Goal: Feedback & Contribution: Leave review/rating

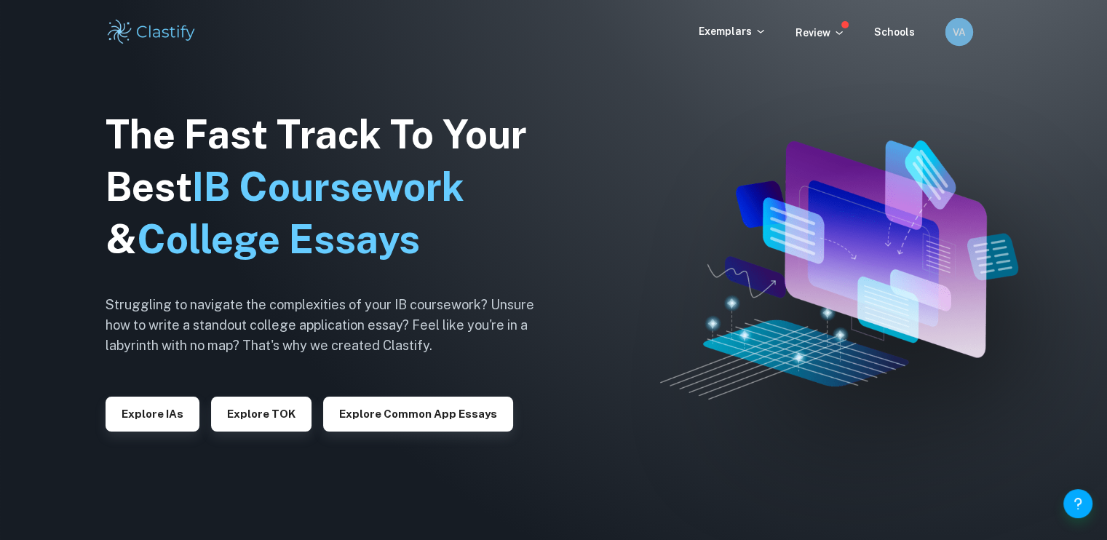
click at [950, 33] on h6 "VA" at bounding box center [958, 31] width 16 height 15
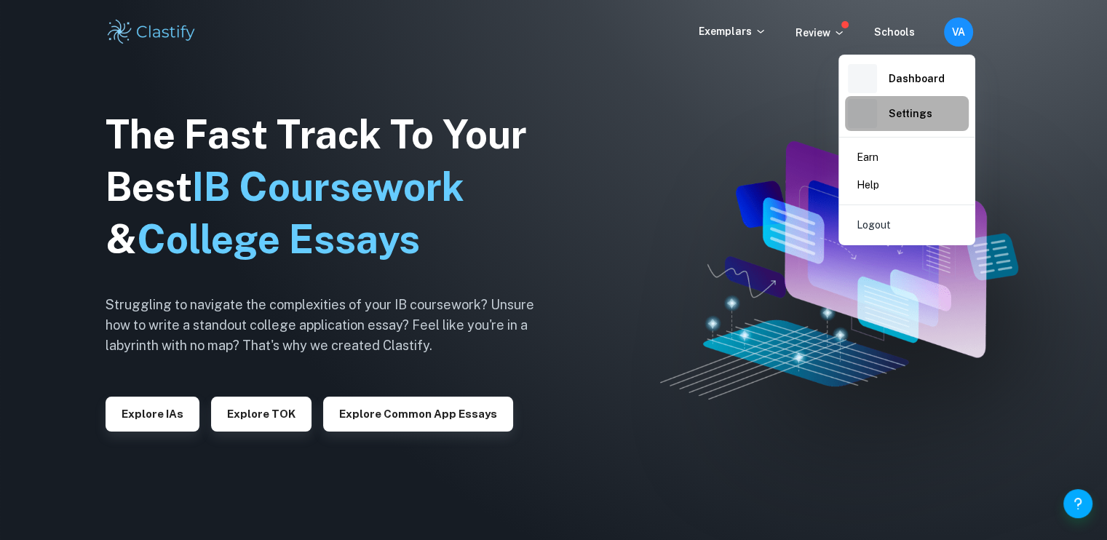
click at [906, 115] on h6 "Settings" at bounding box center [910, 113] width 44 height 16
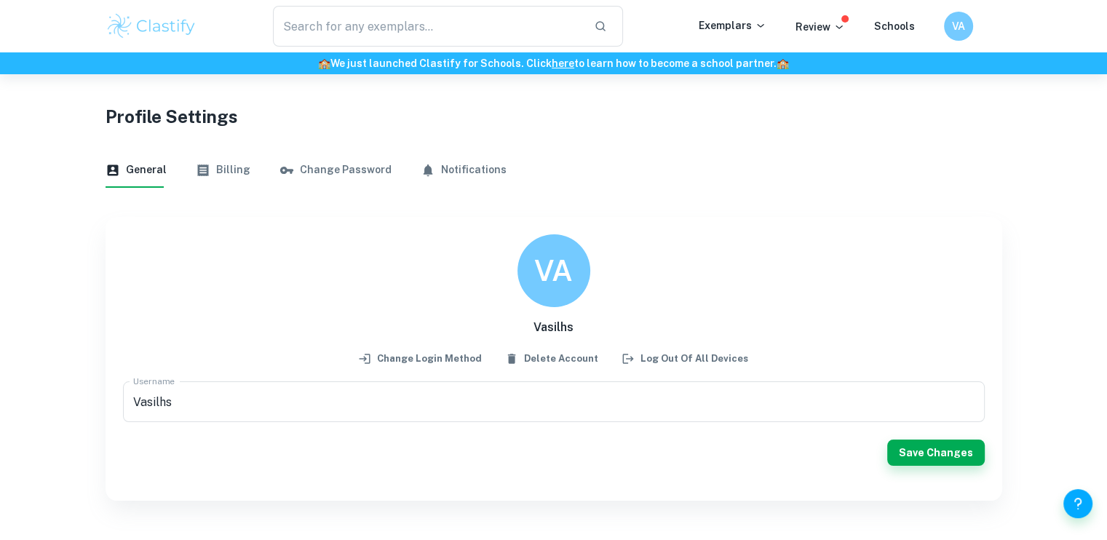
scroll to position [74, 0]
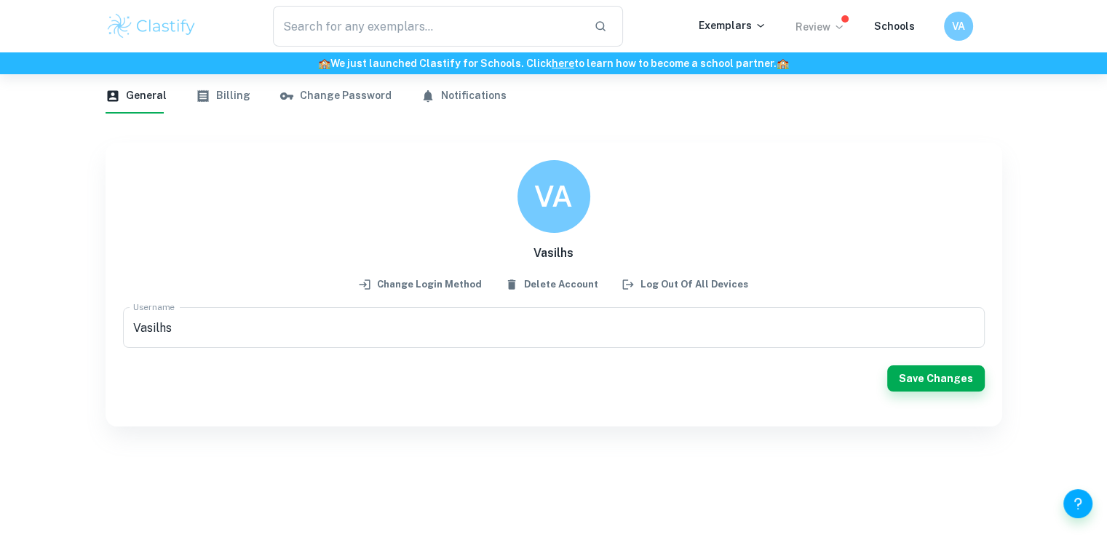
click at [824, 23] on p "Review" at bounding box center [819, 27] width 49 height 16
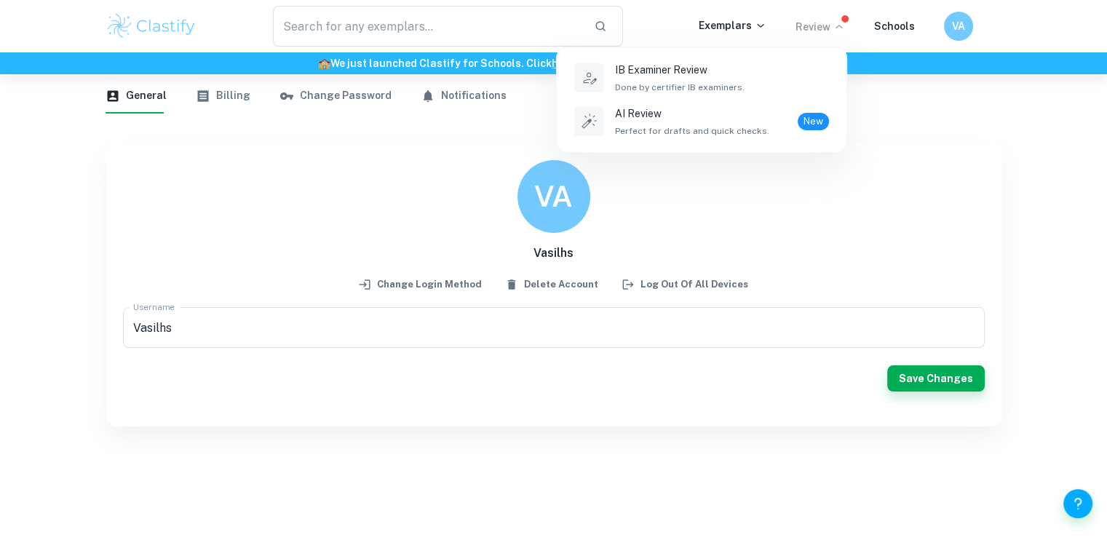
click at [331, 179] on div at bounding box center [553, 270] width 1107 height 540
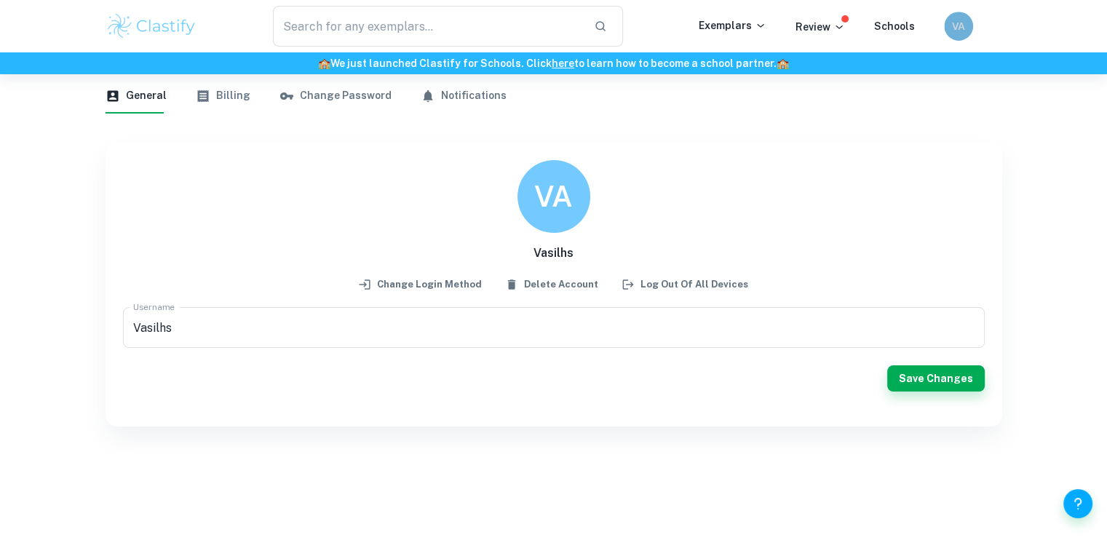
click at [946, 32] on div "VA" at bounding box center [958, 26] width 29 height 29
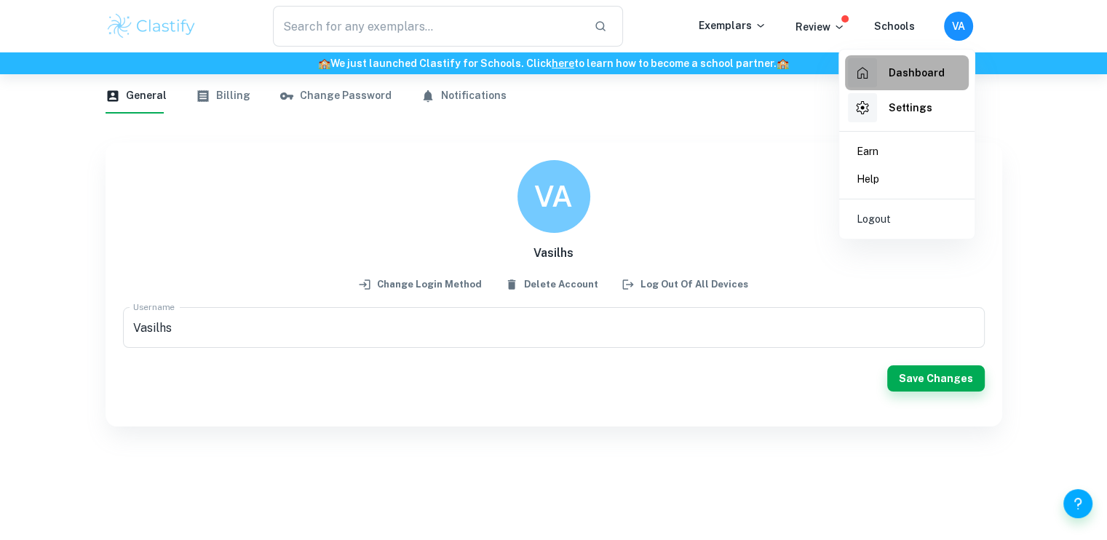
click at [931, 68] on h6 "Dashboard" at bounding box center [916, 73] width 56 height 16
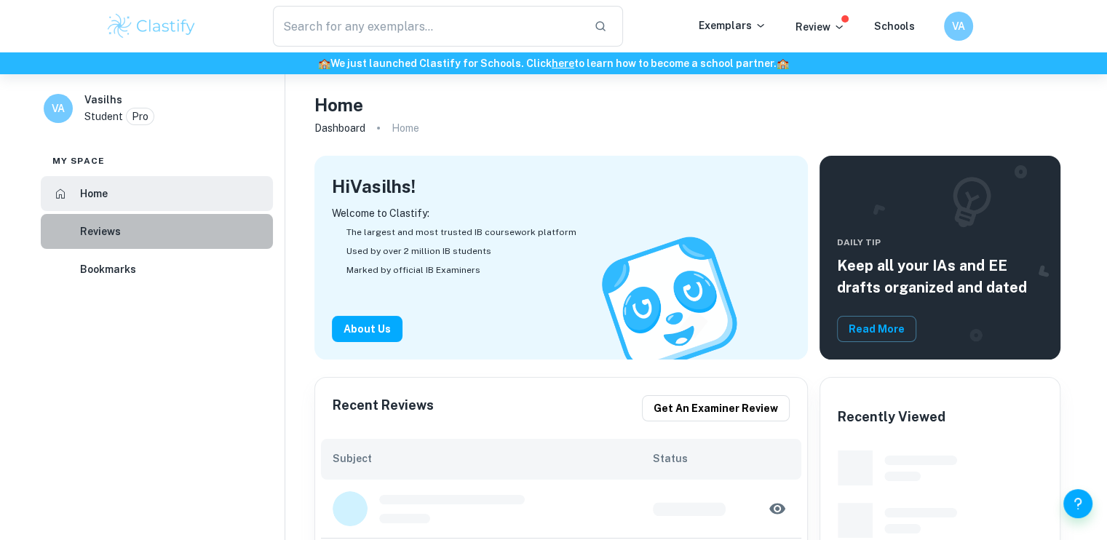
click at [149, 237] on li "Reviews" at bounding box center [157, 231] width 232 height 35
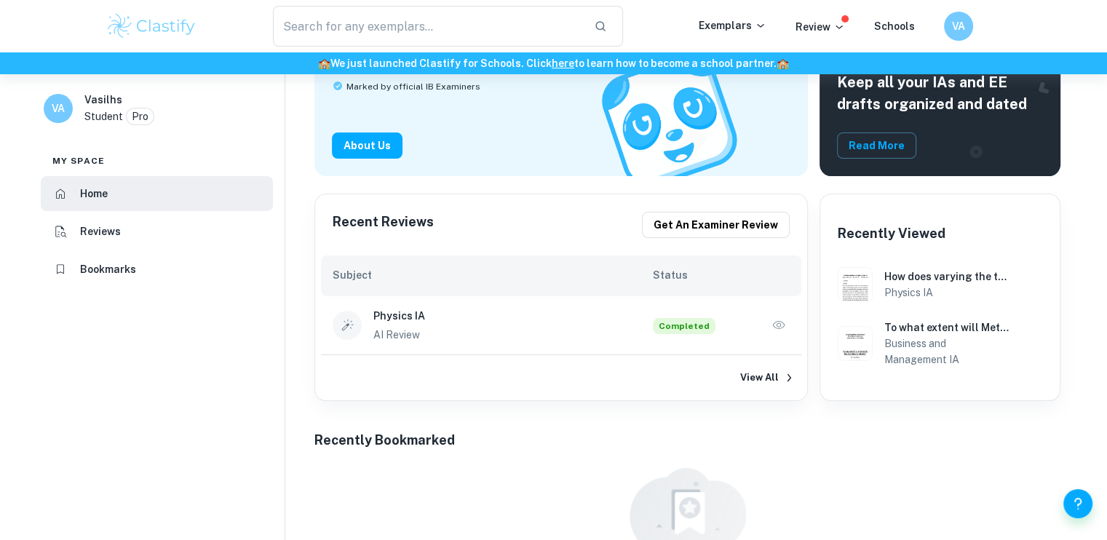
scroll to position [182, 0]
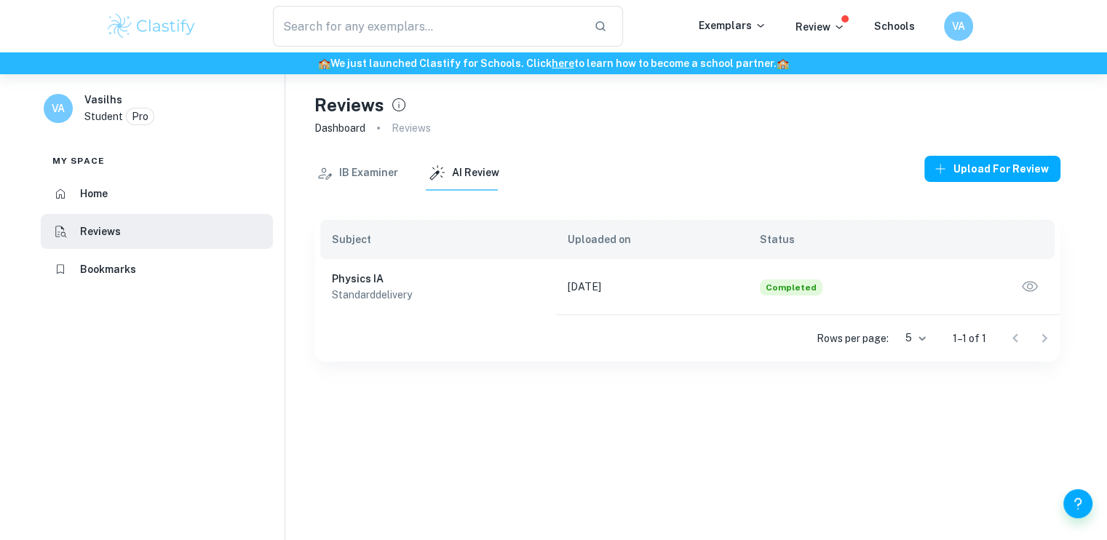
click at [466, 289] on p "standard delivery" at bounding box center [438, 295] width 212 height 16
click at [1029, 293] on icon "button" at bounding box center [1029, 286] width 19 height 19
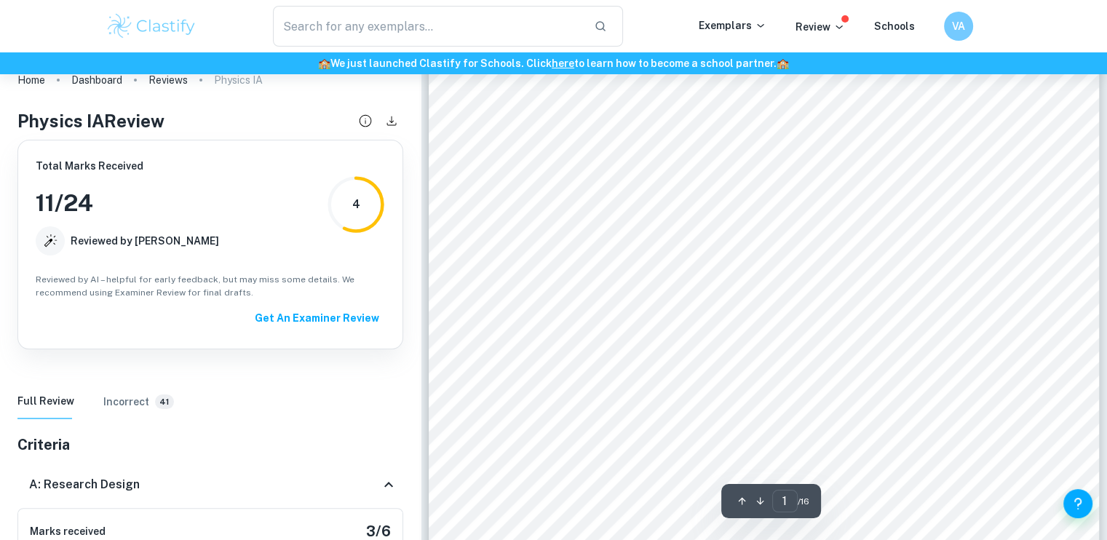
scroll to position [240, 0]
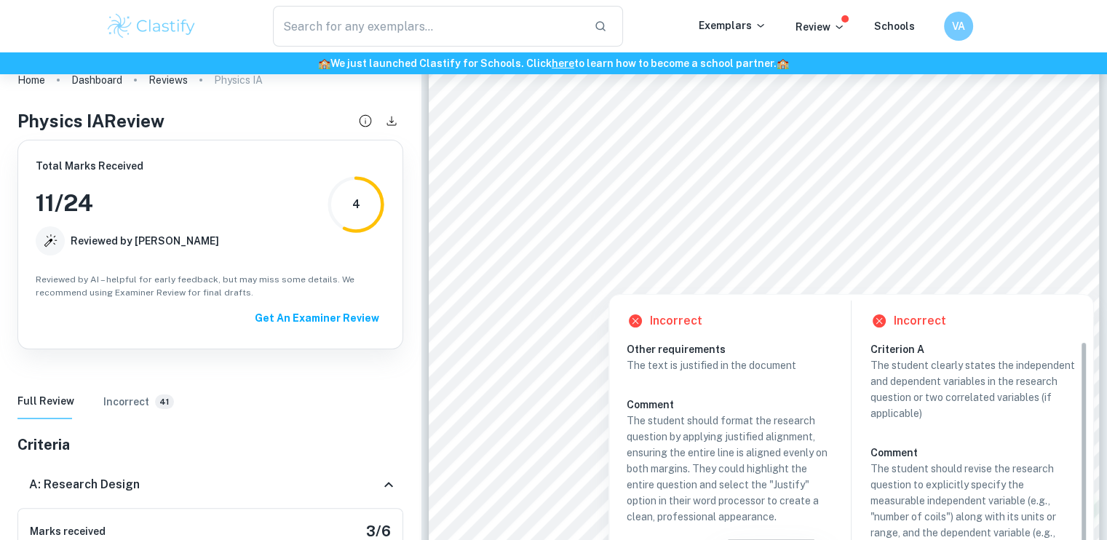
click at [829, 271] on div at bounding box center [778, 266] width 465 height 19
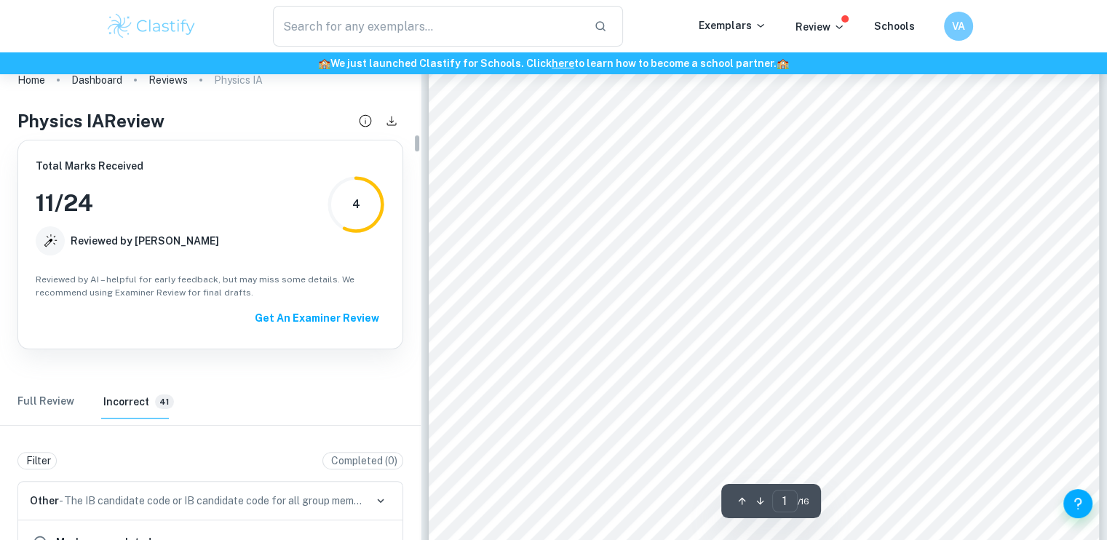
scroll to position [2096, 0]
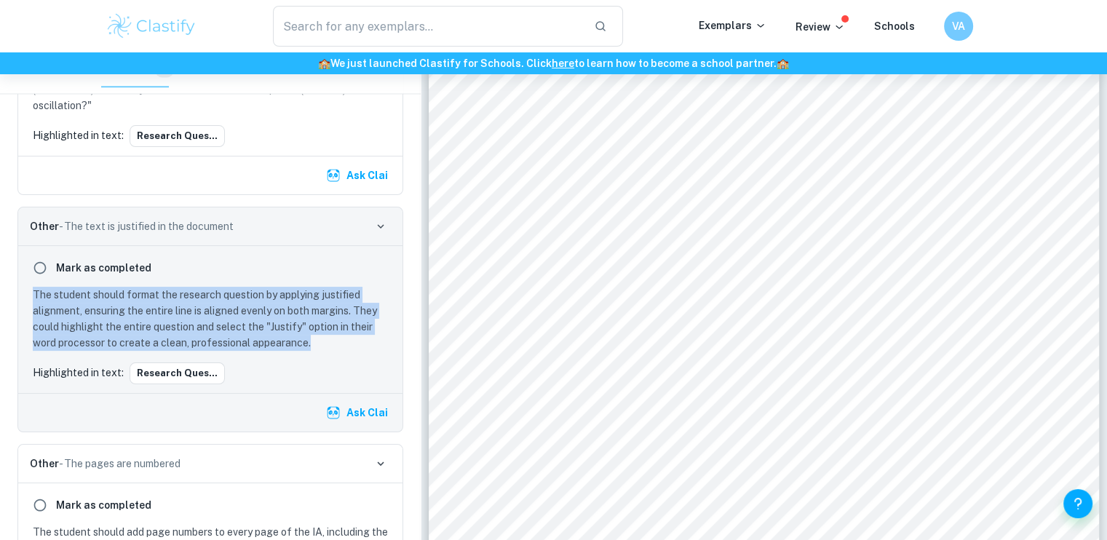
drag, startPoint x: 33, startPoint y: 270, endPoint x: 324, endPoint y: 319, distance: 294.5
click at [324, 319] on p "The student should format the research question by applying justified alignment…" at bounding box center [213, 319] width 361 height 64
copy p "The student should format the research question by applying justified alignment…"
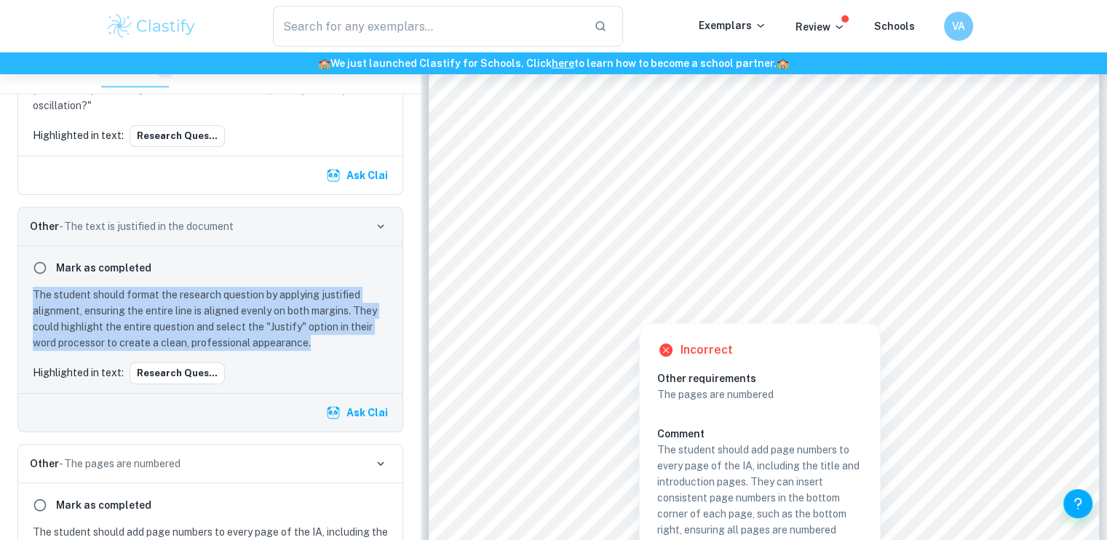
click at [382, 220] on icon "button" at bounding box center [380, 226] width 13 height 13
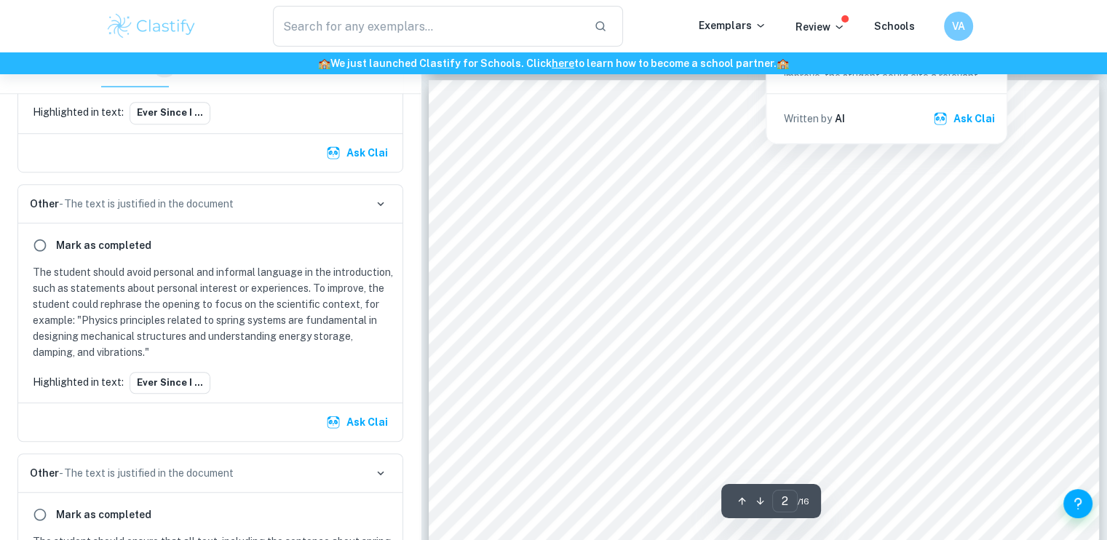
scroll to position [889, 0]
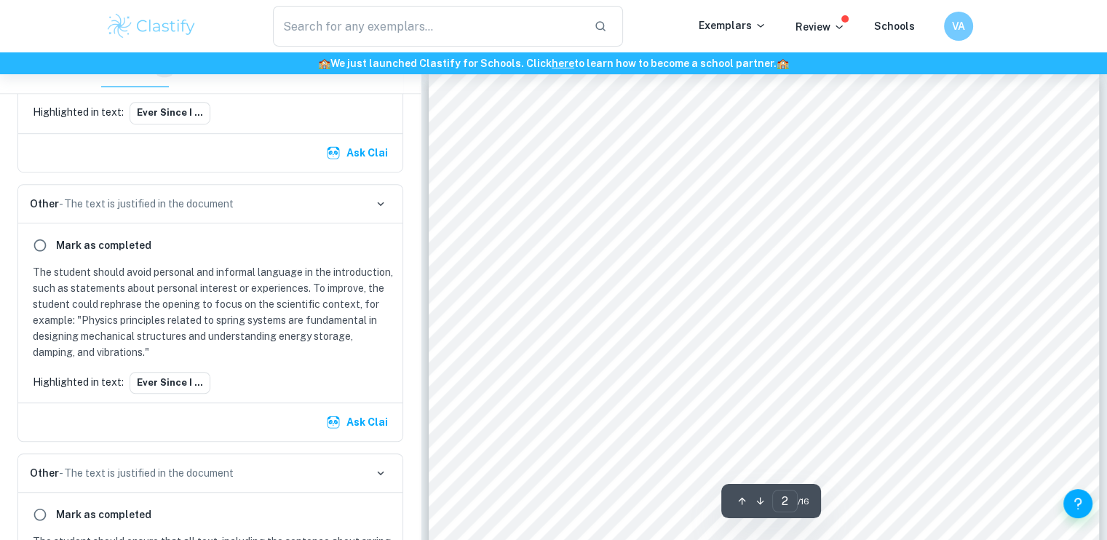
click at [963, 321] on div "Similar the formula for the angular acceleration is derived directly from the f…" at bounding box center [764, 508] width 671 height 868
type input "1"
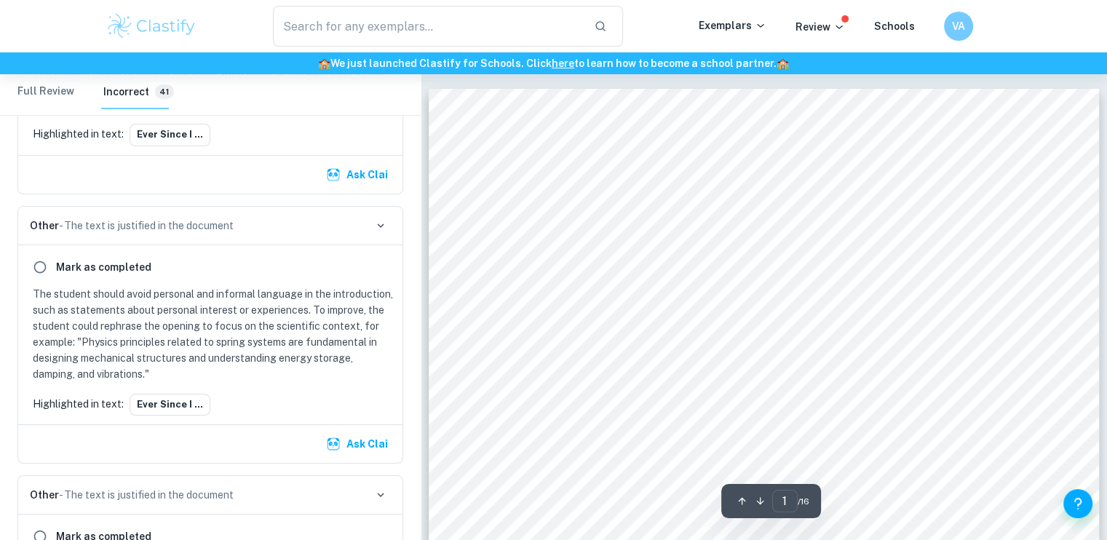
click at [517, 404] on div "Title: Investigating the effect of multiple lubes to the period of a vertically…" at bounding box center [764, 523] width 671 height 868
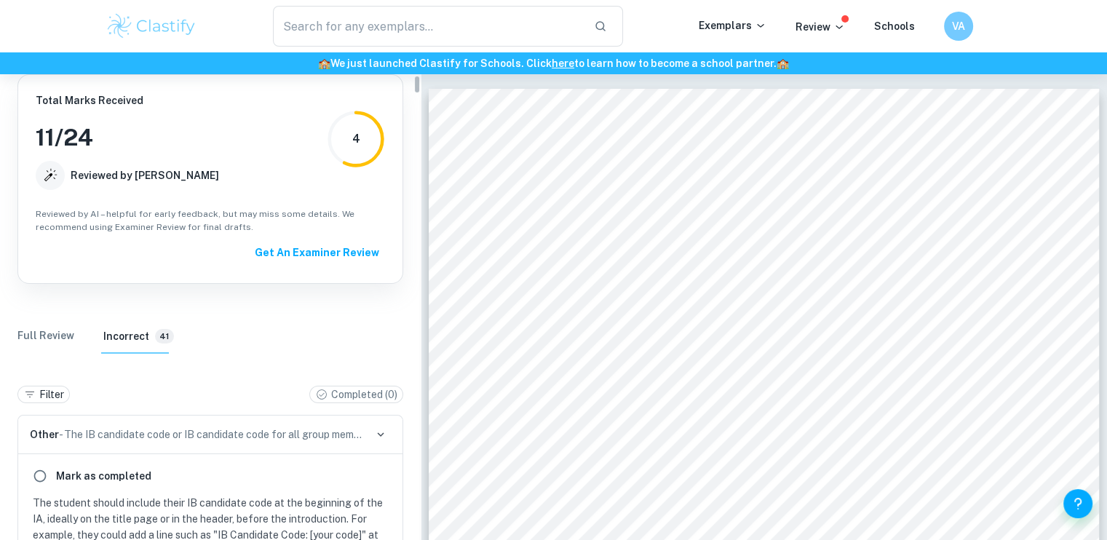
scroll to position [22, 0]
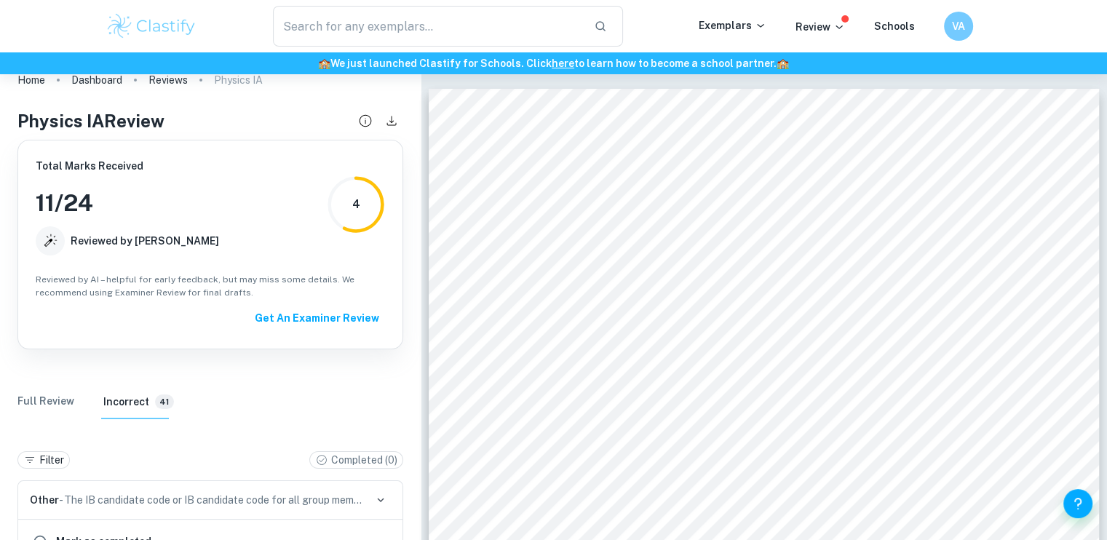
click at [63, 398] on Review "Full Review" at bounding box center [45, 401] width 57 height 35
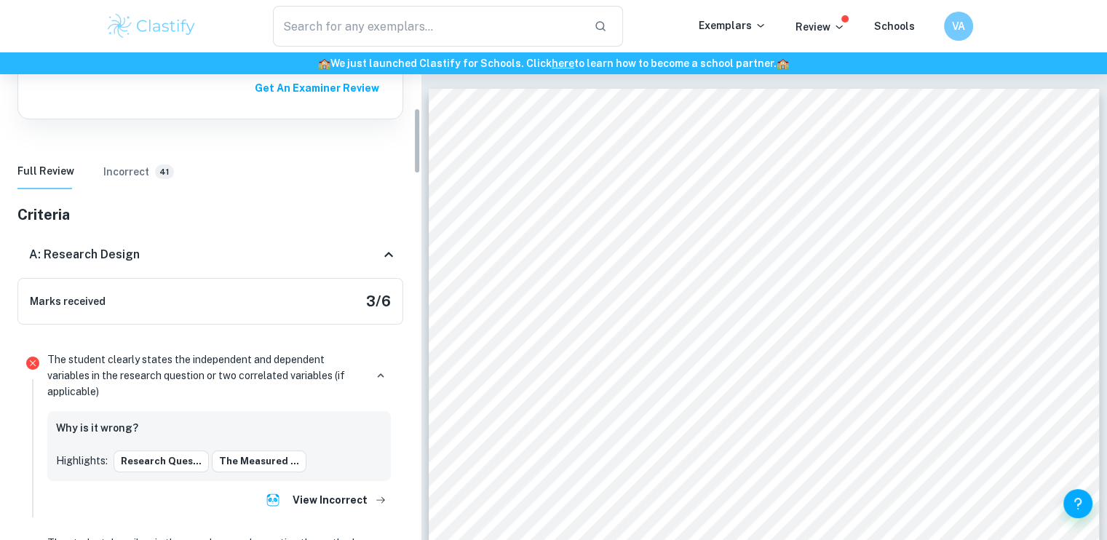
scroll to position [252, 0]
click at [393, 256] on icon at bounding box center [388, 253] width 17 height 17
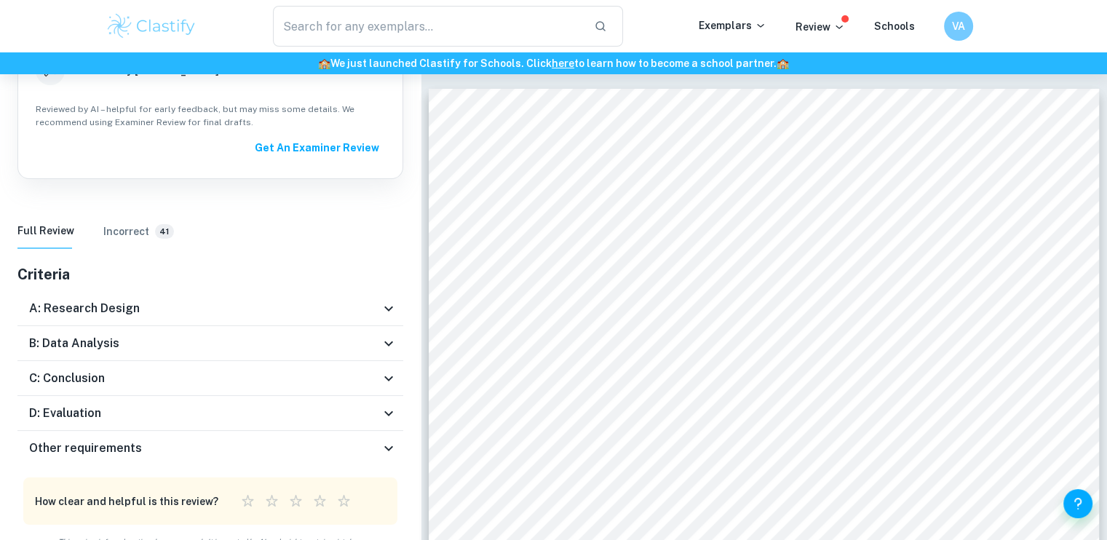
scroll to position [191, 0]
click at [382, 348] on icon at bounding box center [388, 343] width 17 height 17
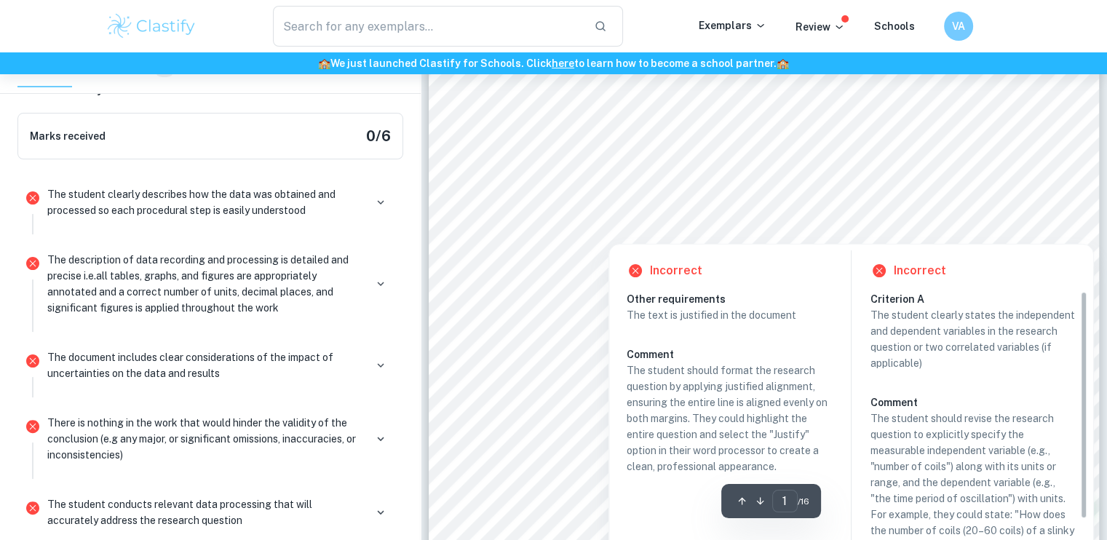
scroll to position [288, 0]
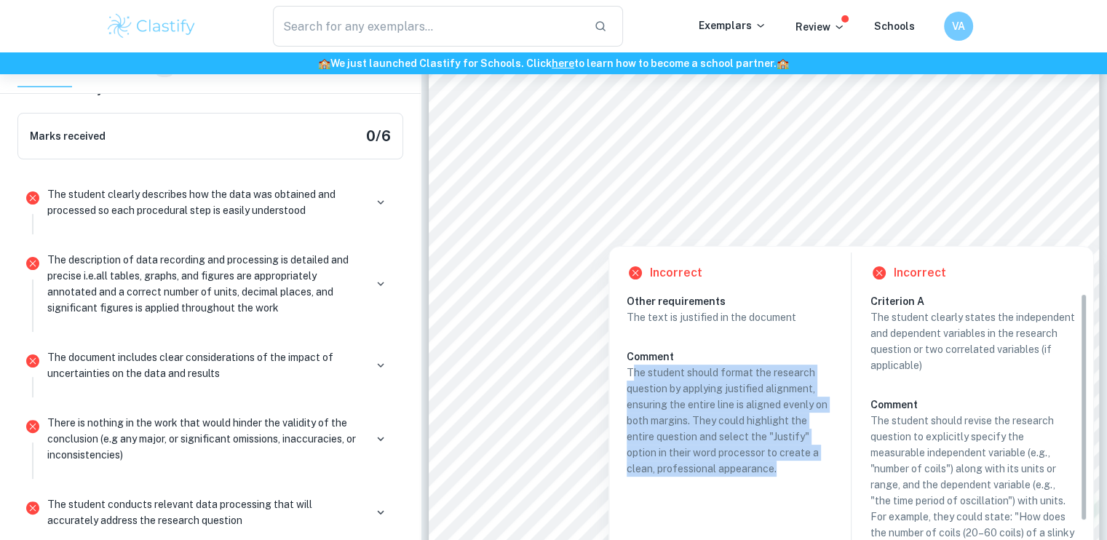
drag, startPoint x: 630, startPoint y: 366, endPoint x: 804, endPoint y: 480, distance: 208.0
click at [804, 480] on div "Other requirements The text is justified in the document Comment The student sh…" at bounding box center [734, 387] width 217 height 188
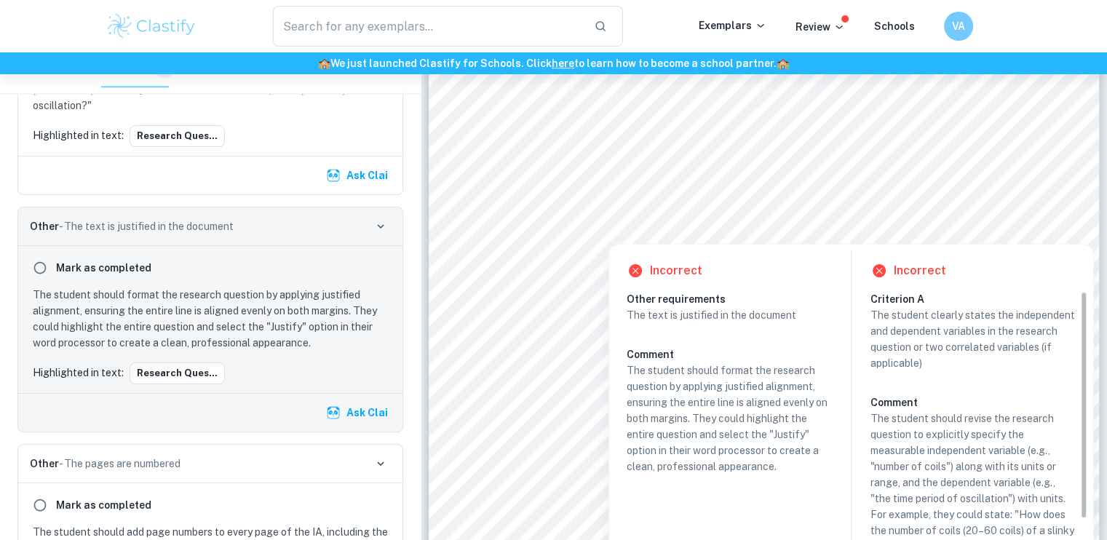
scroll to position [29, 0]
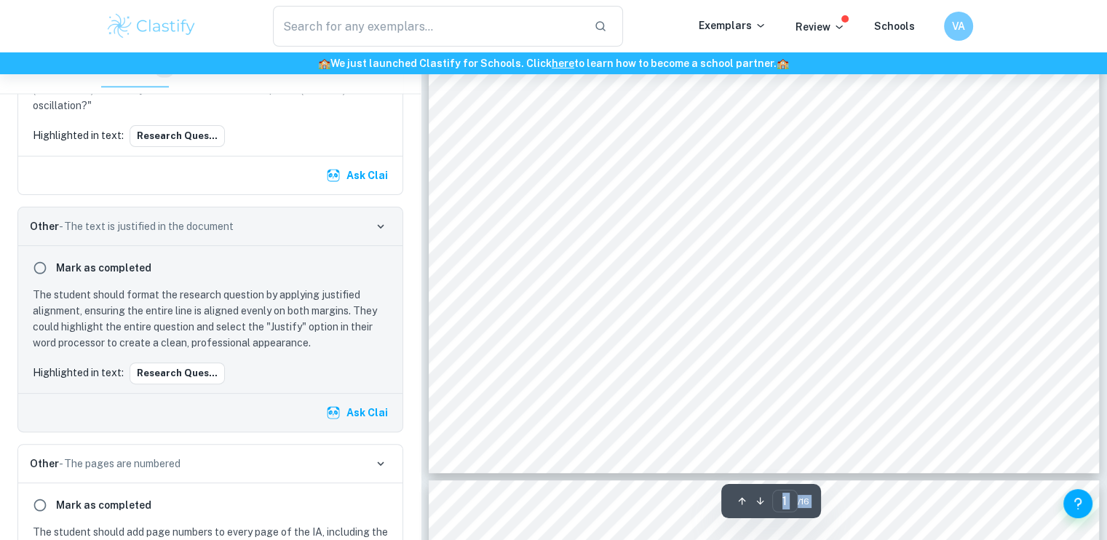
drag, startPoint x: 870, startPoint y: 385, endPoint x: 987, endPoint y: 343, distance: 124.5
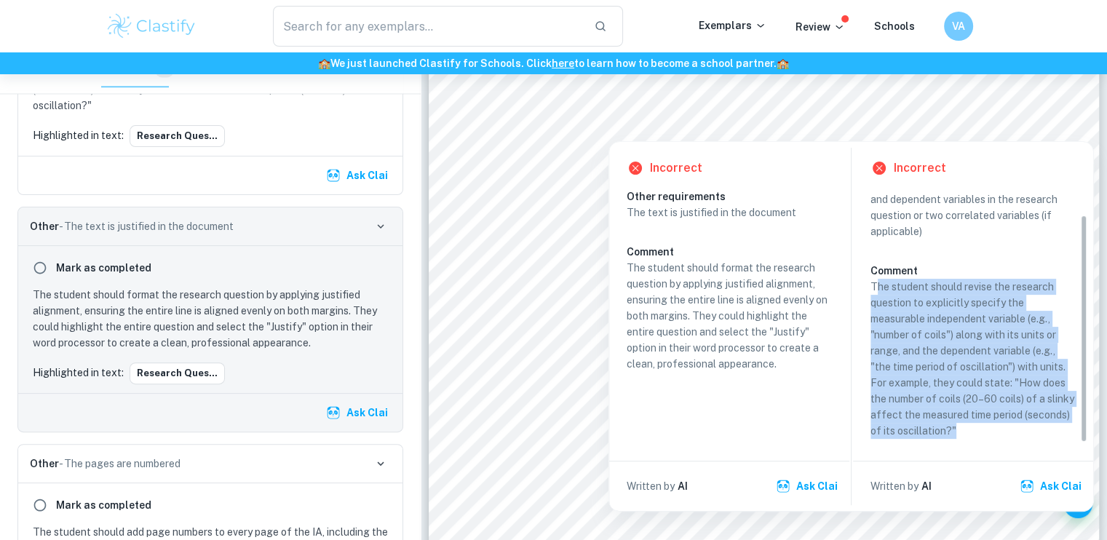
drag, startPoint x: 874, startPoint y: 286, endPoint x: 970, endPoint y: 432, distance: 175.0
click at [970, 432] on p "The student should revise the research question to explicitly specify the measu…" at bounding box center [972, 359] width 205 height 160
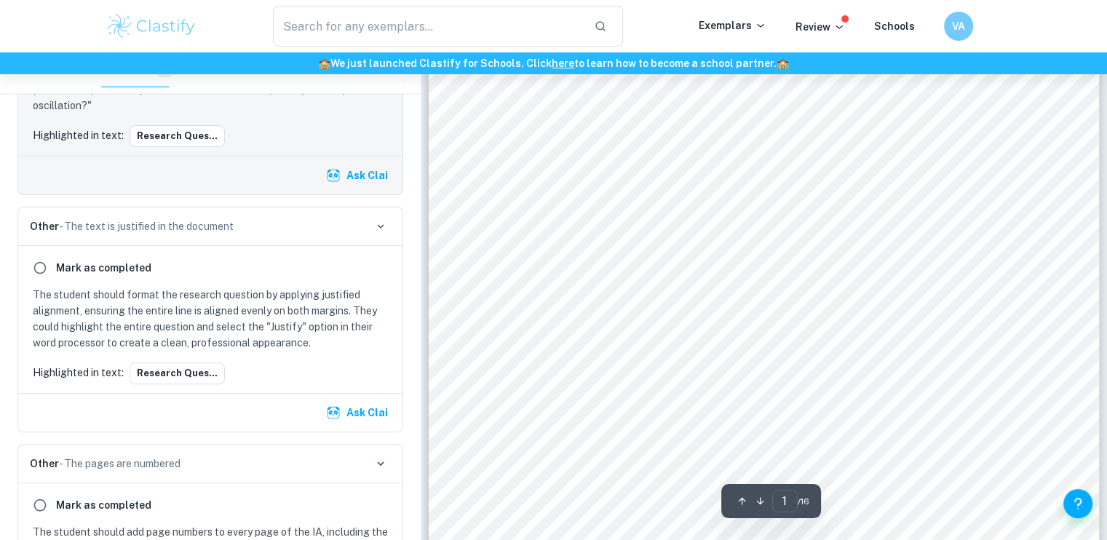
scroll to position [1844, 0]
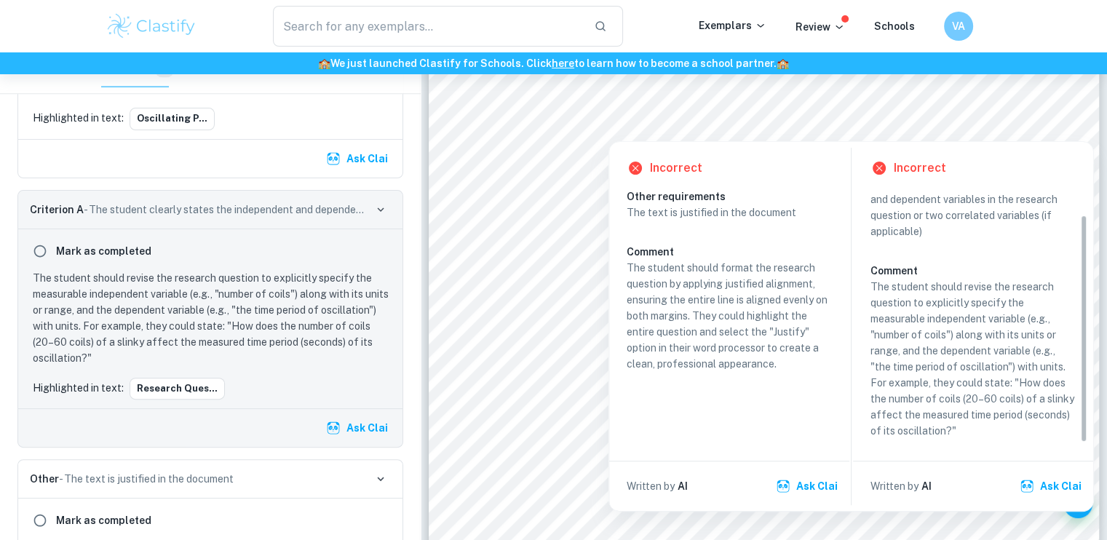
drag, startPoint x: 958, startPoint y: 432, endPoint x: 880, endPoint y: 334, distance: 125.3
drag, startPoint x: 880, startPoint y: 334, endPoint x: 955, endPoint y: 430, distance: 121.8
click at [955, 430] on p "The student should revise the research question to explicitly specify the measu…" at bounding box center [972, 359] width 205 height 160
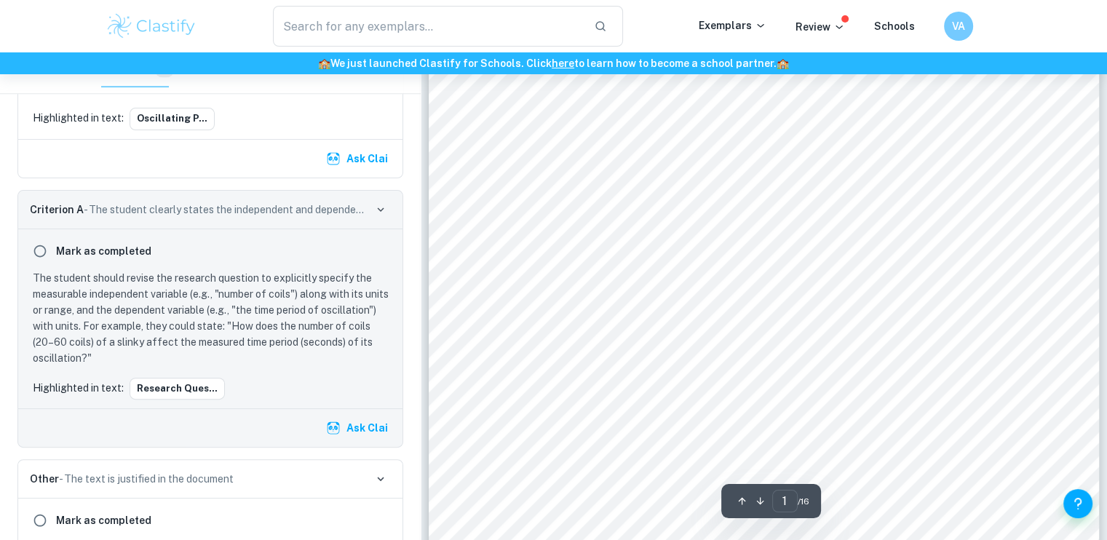
drag, startPoint x: 955, startPoint y: 430, endPoint x: 938, endPoint y: 399, distance: 35.8
click at [933, 421] on div "Title: Investigating the effect of multiple lubes to the period of a vertically…" at bounding box center [764, 130] width 671 height 868
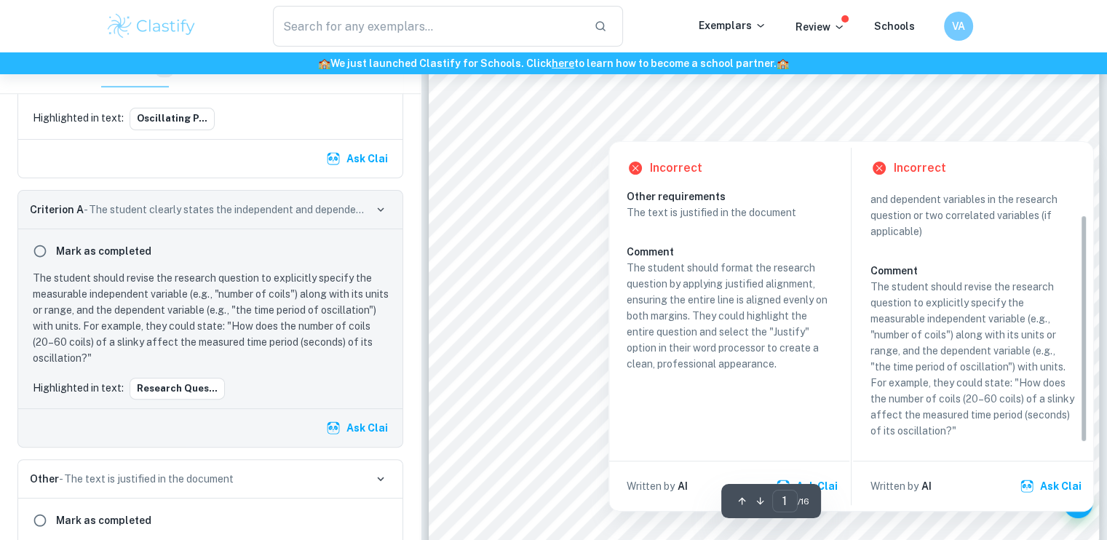
click at [831, 123] on div at bounding box center [778, 113] width 465 height 19
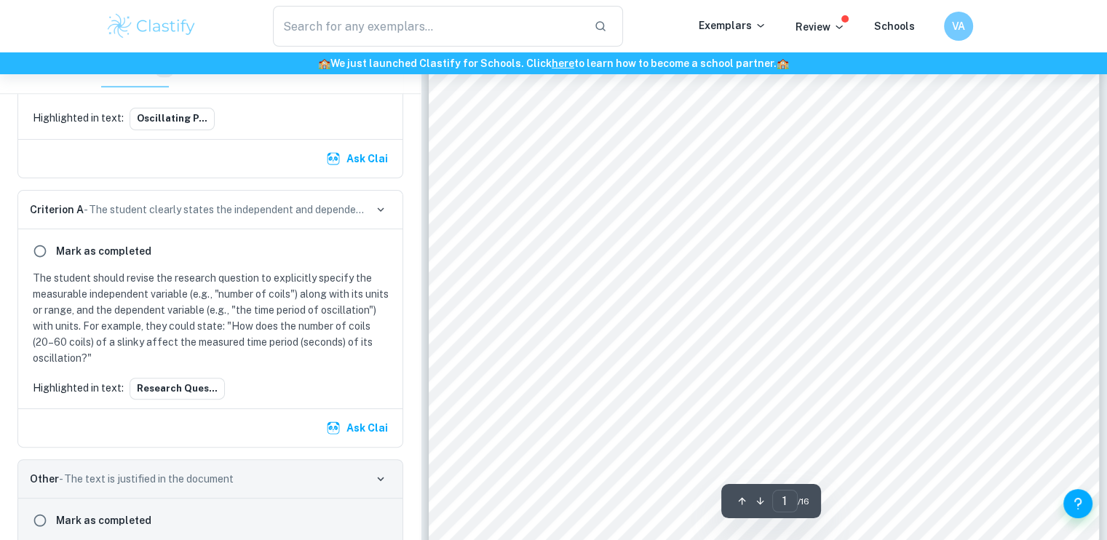
scroll to position [2096, 0]
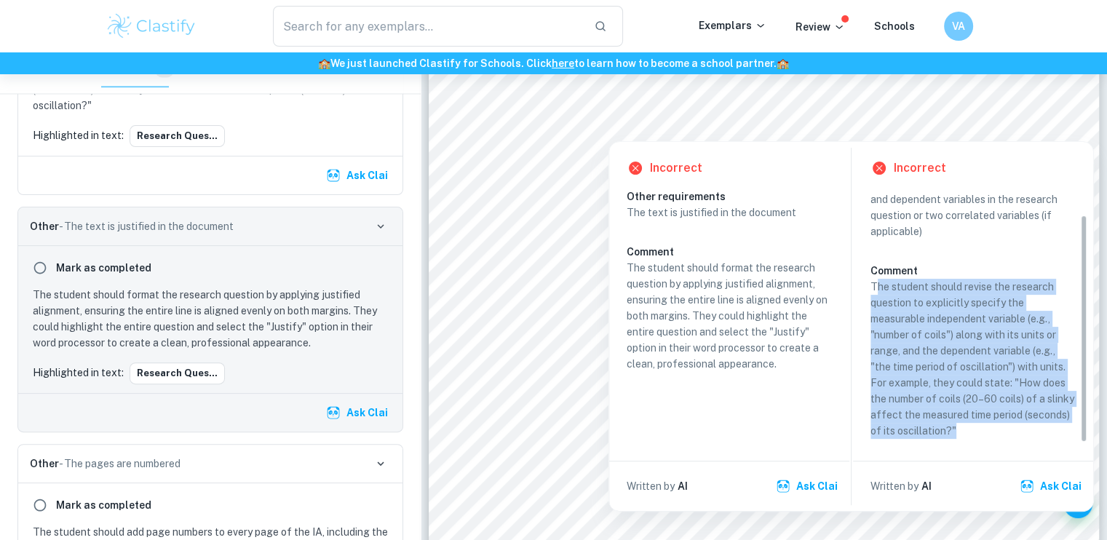
drag, startPoint x: 873, startPoint y: 287, endPoint x: 975, endPoint y: 425, distance: 171.1
click at [975, 425] on p "The student should revise the research question to explicitly specify the measu…" at bounding box center [972, 359] width 205 height 160
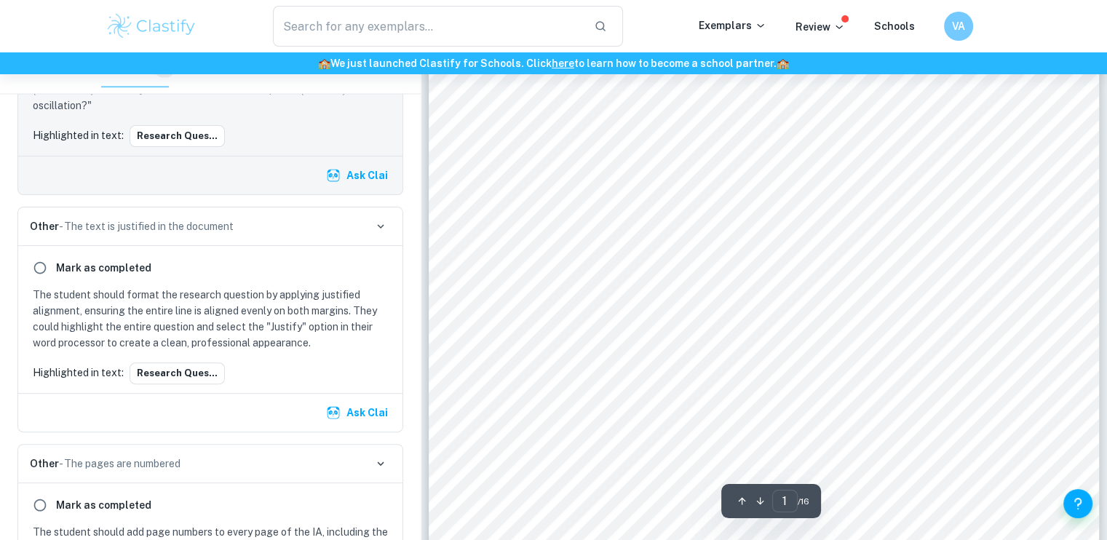
scroll to position [1844, 0]
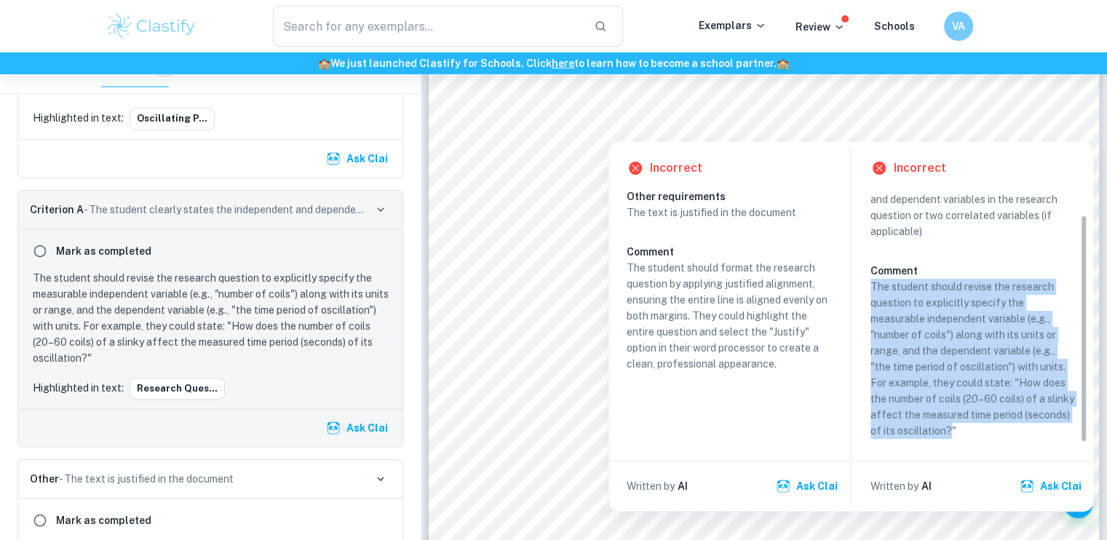
drag, startPoint x: 949, startPoint y: 426, endPoint x: 869, endPoint y: 290, distance: 157.5
click at [870, 290] on p "The student should revise the research question to explicitly specify the measu…" at bounding box center [972, 359] width 205 height 160
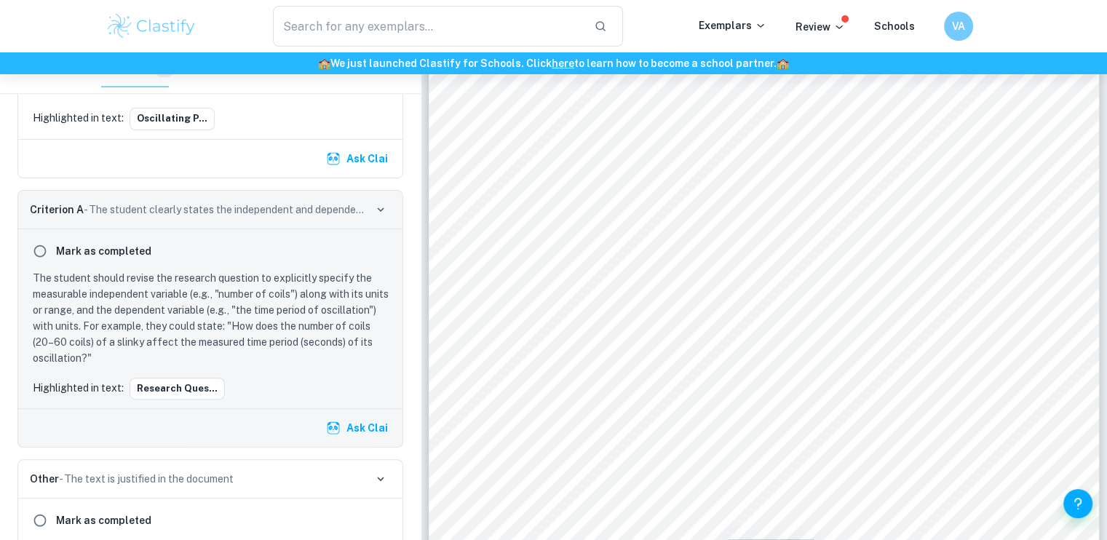
click at [869, 290] on div "Title: Investigating the effect of multiple lubes to the period of a vertically…" at bounding box center [764, 130] width 671 height 868
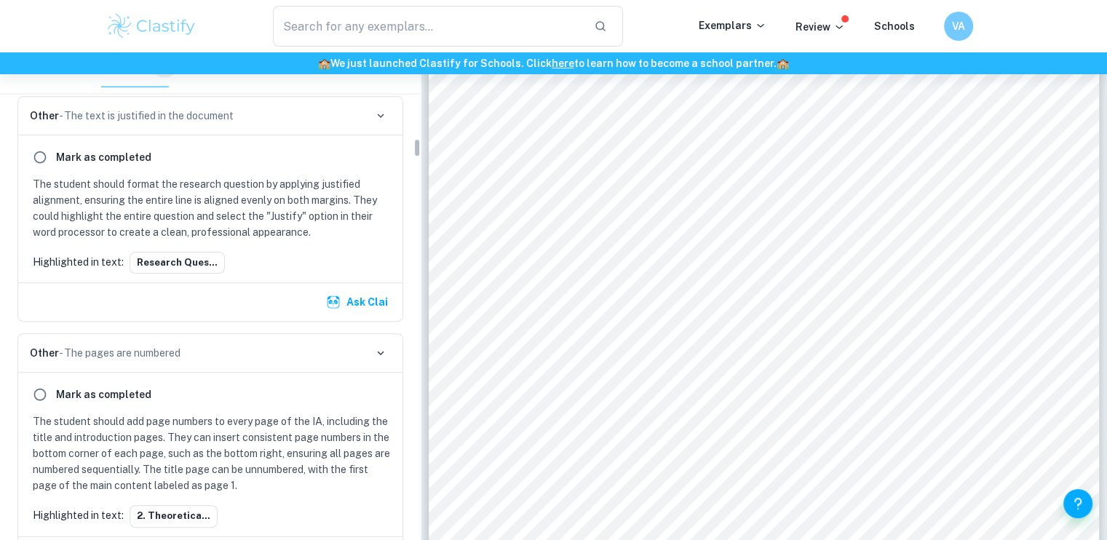
scroll to position [2206, 0]
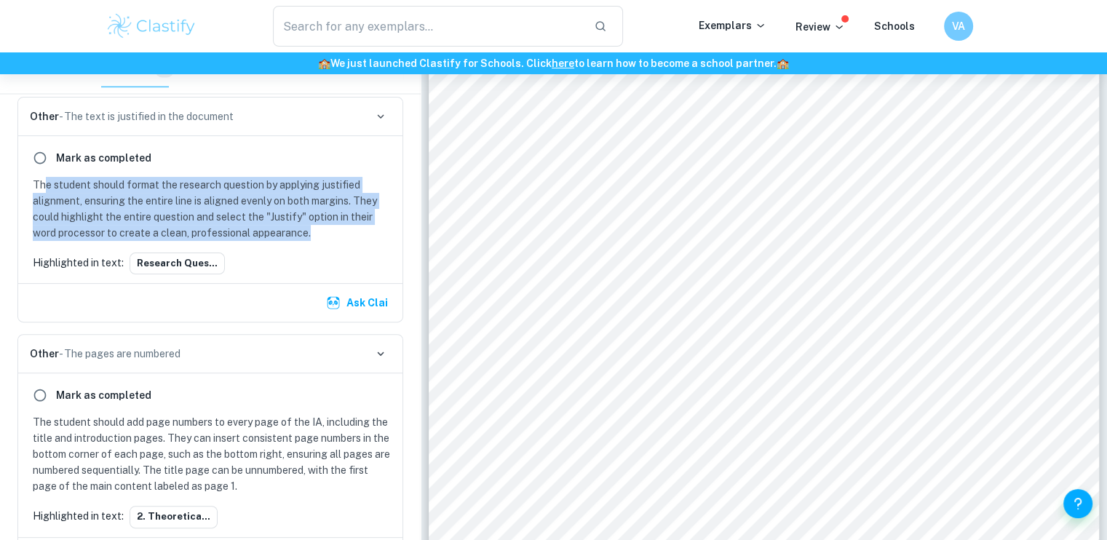
drag, startPoint x: 324, startPoint y: 215, endPoint x: 44, endPoint y: 159, distance: 286.4
click at [44, 177] on p "The student should format the research question by applying justified alignment…" at bounding box center [213, 209] width 361 height 64
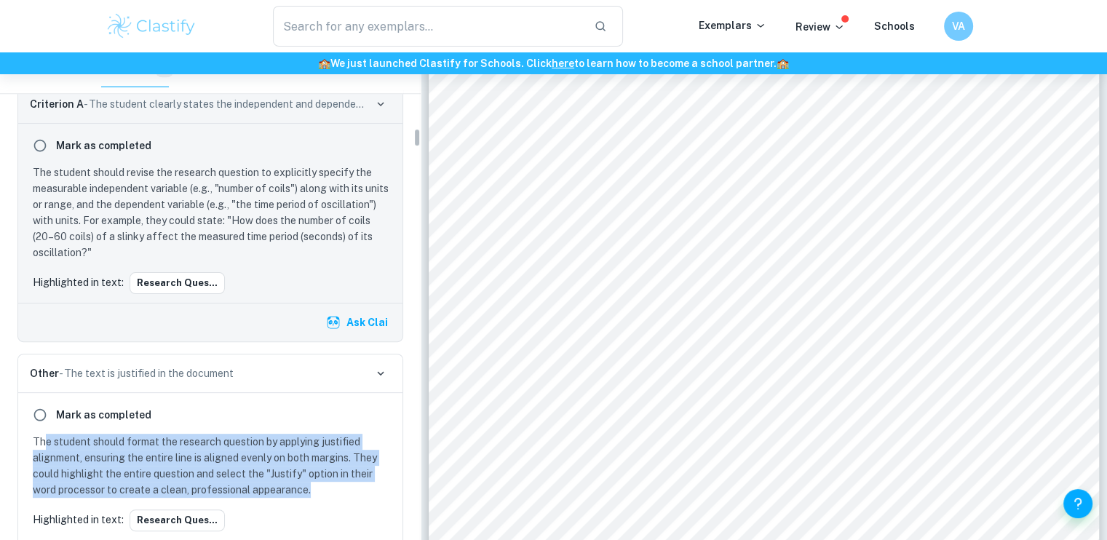
scroll to position [1943, 0]
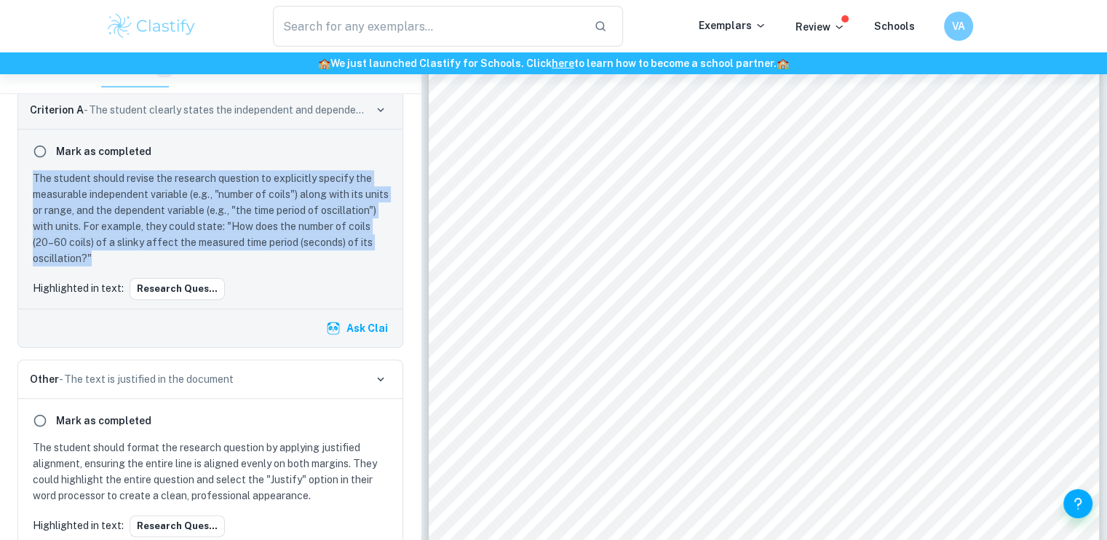
drag, startPoint x: 31, startPoint y: 156, endPoint x: 166, endPoint y: 234, distance: 156.1
click at [166, 234] on div "The student should revise the research question to explicitly specify the measu…" at bounding box center [210, 218] width 367 height 96
copy p "The student should revise the research question to explicitly specify the measu…"
click at [37, 138] on input "radio" at bounding box center [40, 151] width 26 height 26
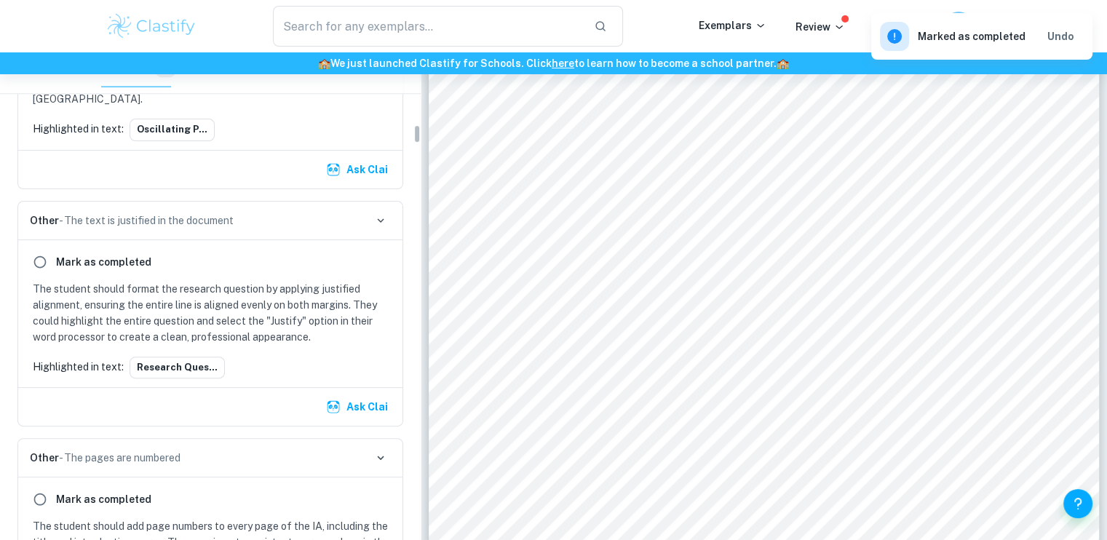
scroll to position [1804, 0]
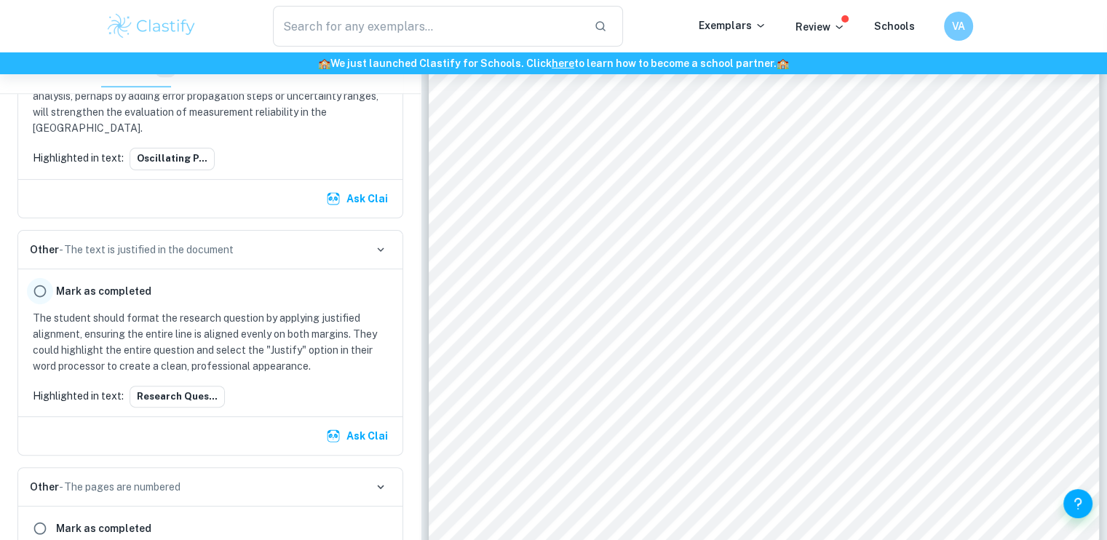
click at [44, 278] on input "radio" at bounding box center [40, 291] width 26 height 26
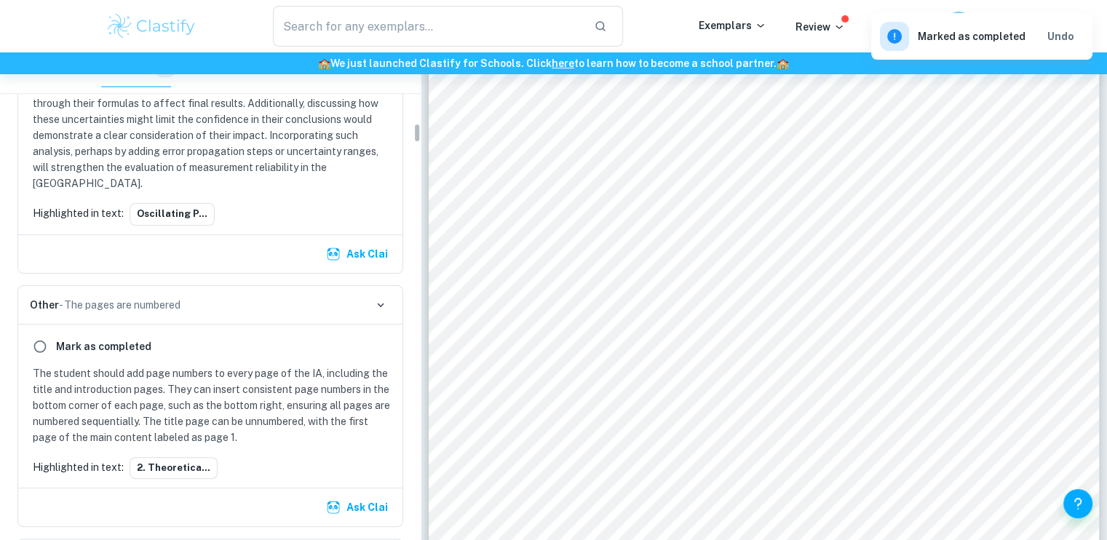
scroll to position [1748, 0]
click at [41, 334] on input "radio" at bounding box center [40, 347] width 26 height 26
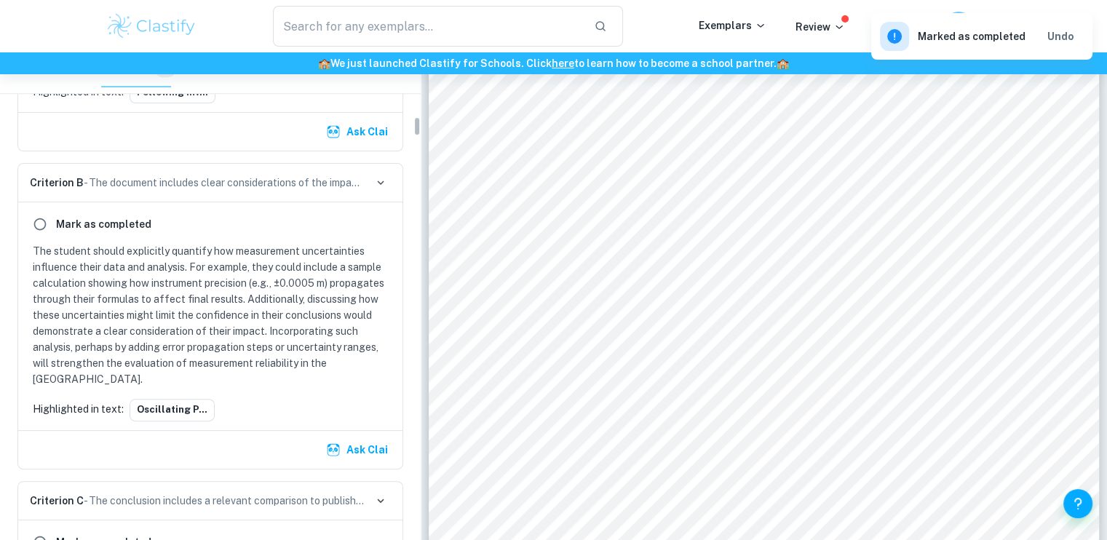
scroll to position [1538, 0]
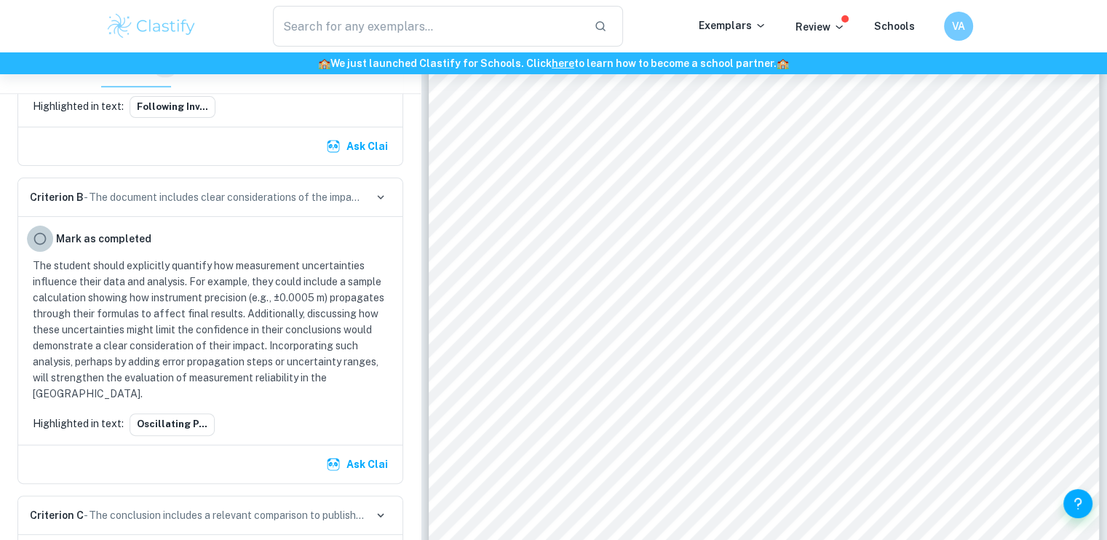
click at [28, 233] on input "radio" at bounding box center [40, 239] width 26 height 26
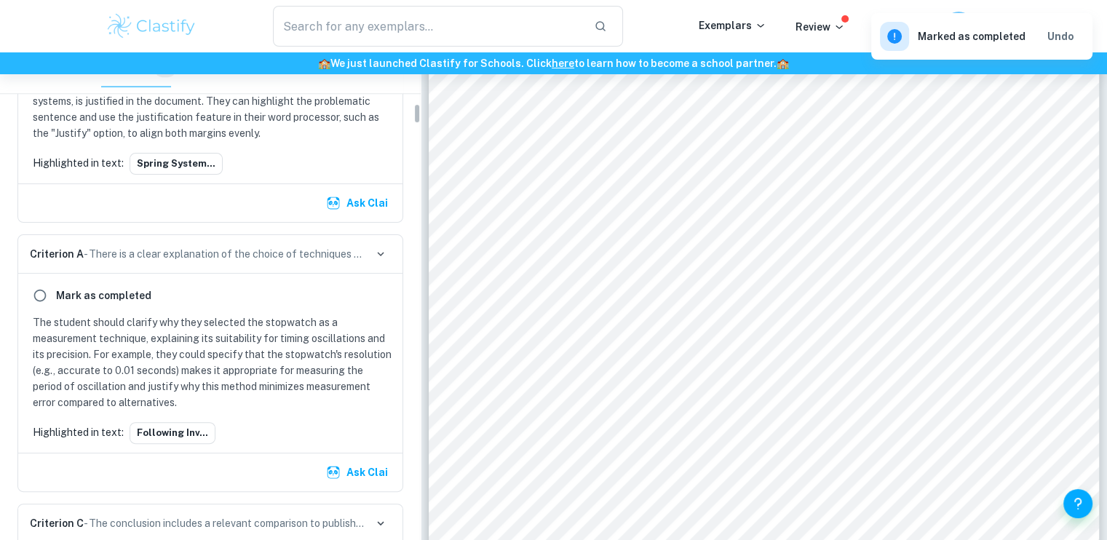
scroll to position [1190, 0]
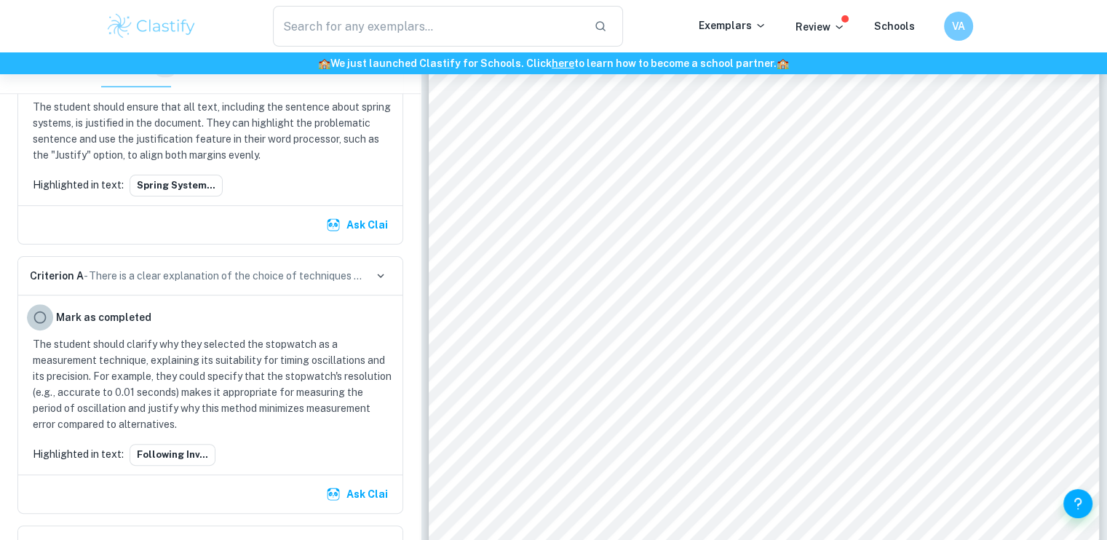
click at [47, 311] on input "radio" at bounding box center [40, 317] width 26 height 26
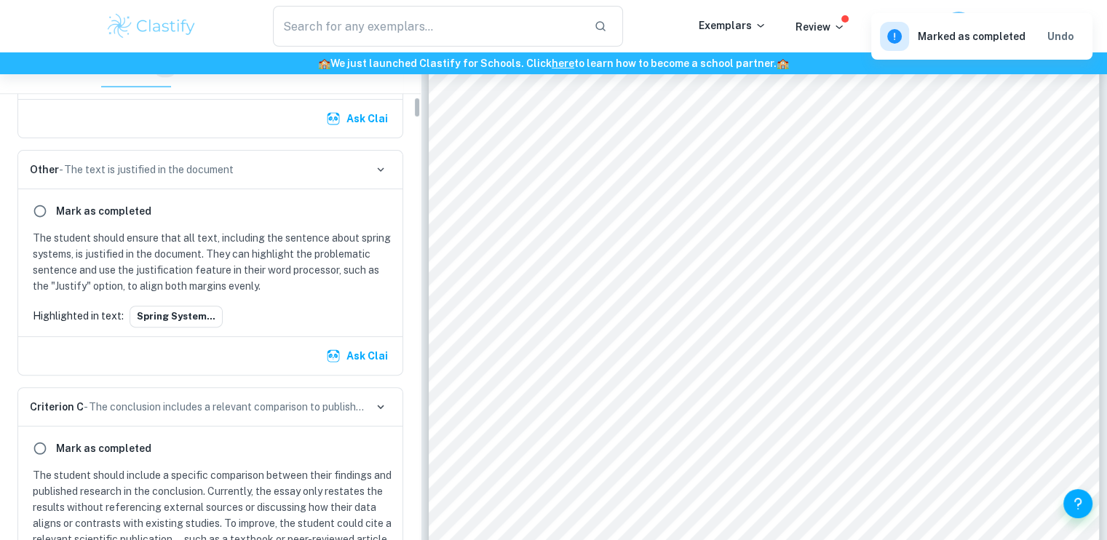
scroll to position [1015, 0]
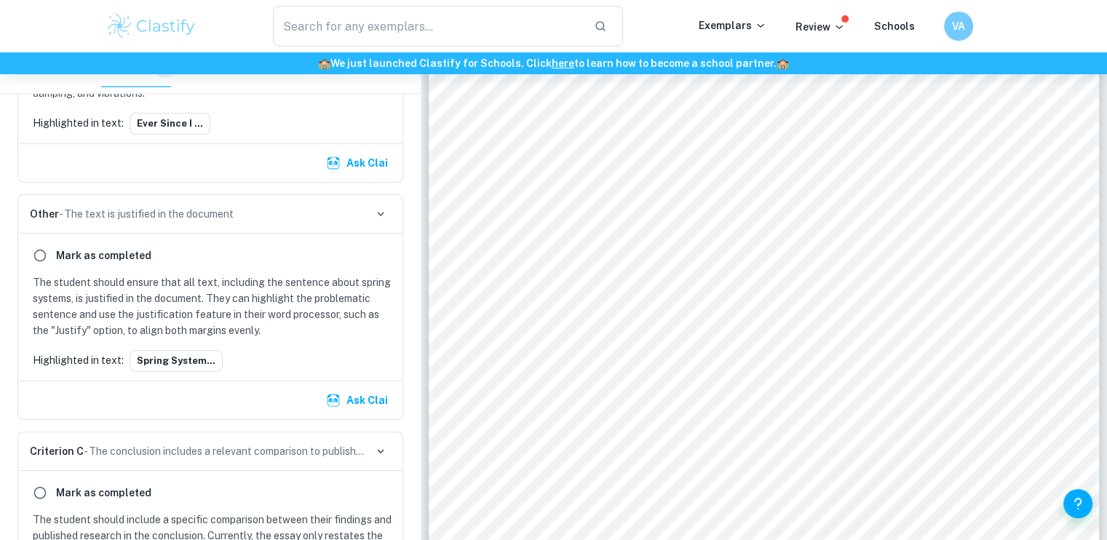
click at [282, 324] on p "The student should ensure that all text, including the sentence about spring sy…" at bounding box center [213, 306] width 361 height 64
click at [284, 264] on div "Mark as completed" at bounding box center [210, 255] width 367 height 26
click at [196, 351] on button "Spring system..." at bounding box center [176, 361] width 93 height 22
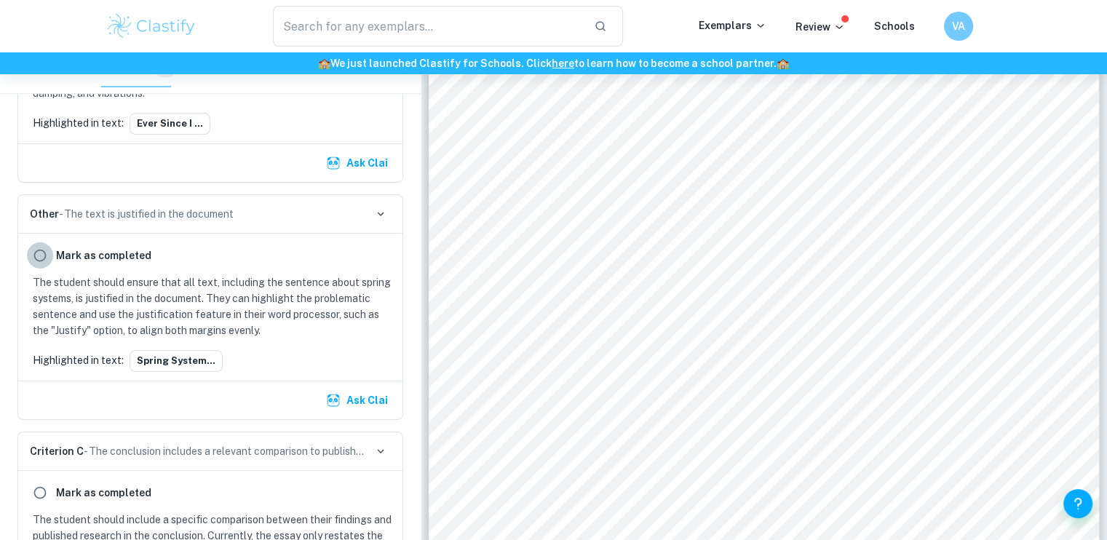
click at [44, 253] on input "radio" at bounding box center [40, 255] width 26 height 26
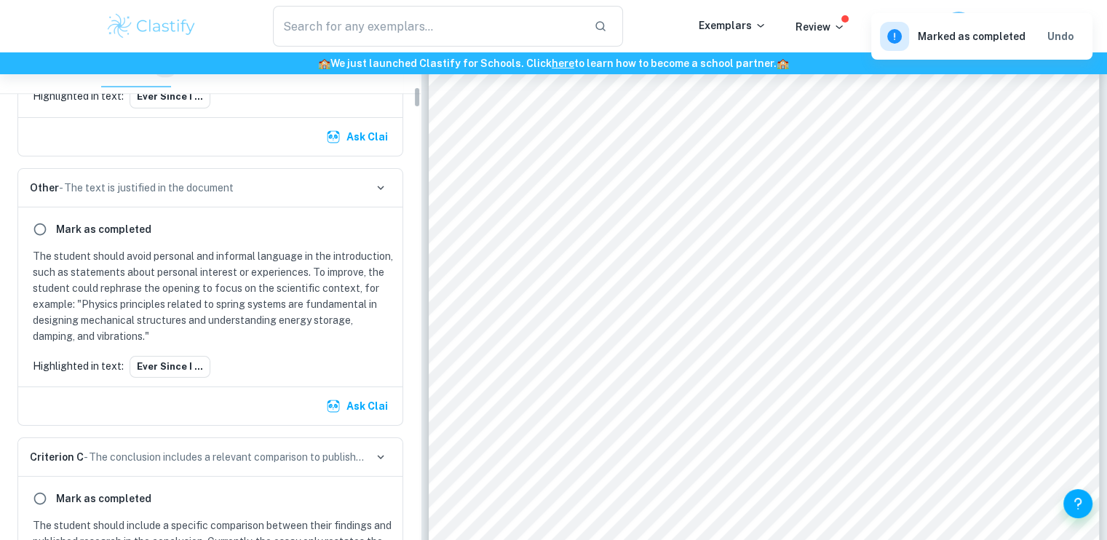
scroll to position [769, 0]
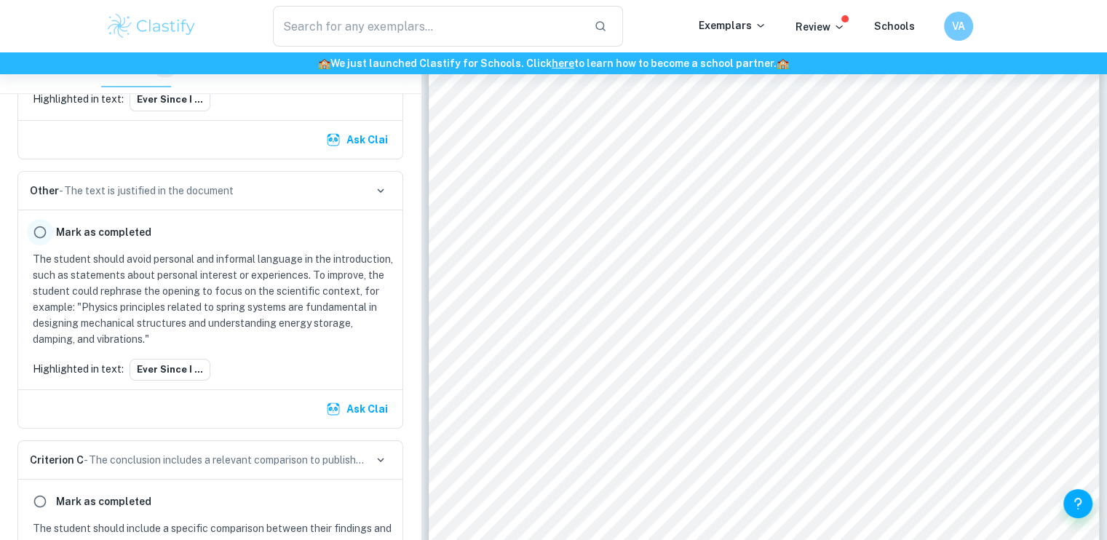
click at [41, 228] on input "radio" at bounding box center [40, 232] width 26 height 26
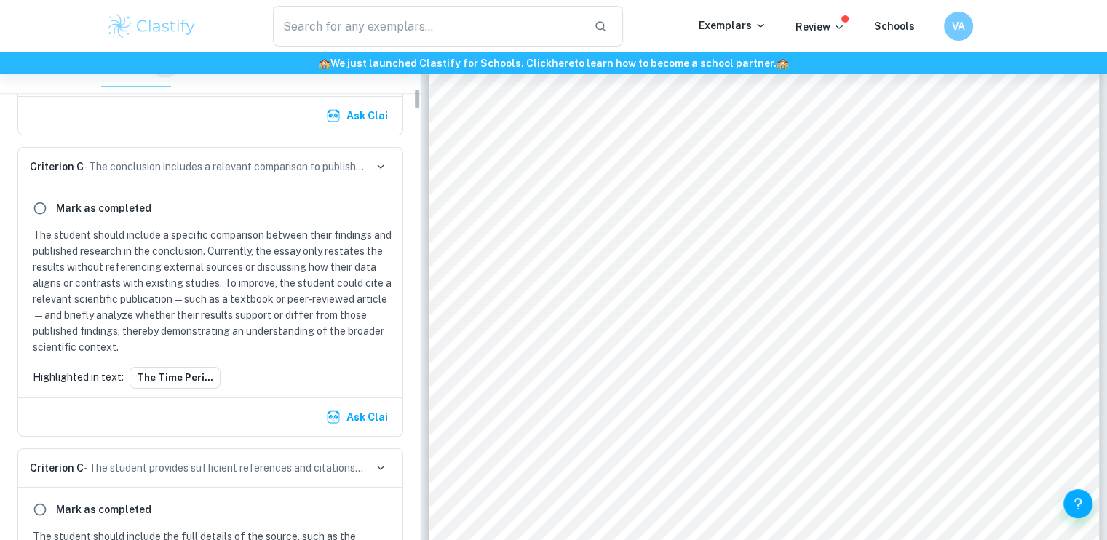
scroll to position [800, 0]
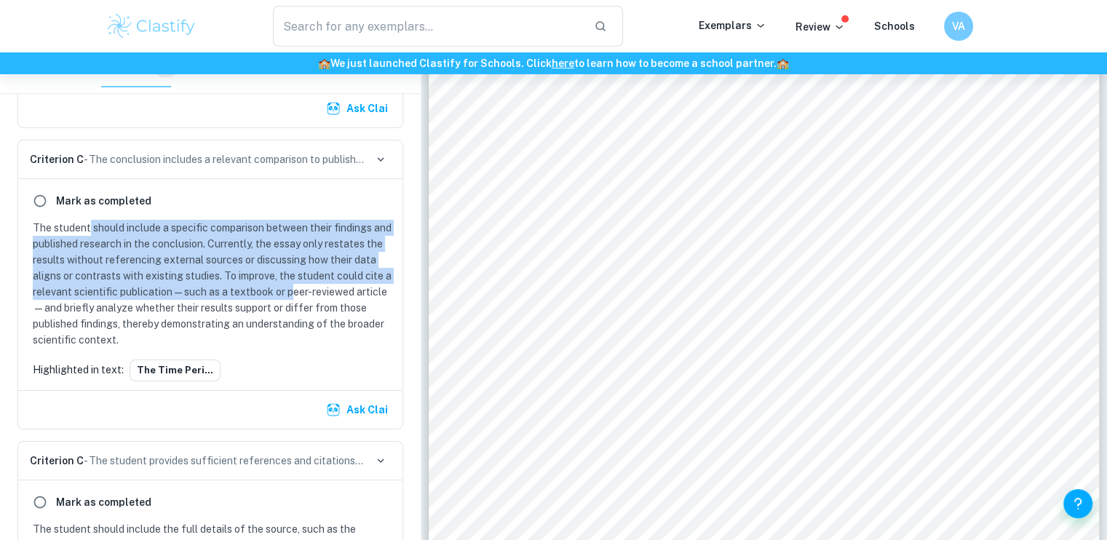
drag, startPoint x: 89, startPoint y: 215, endPoint x: 321, endPoint y: 290, distance: 243.4
click at [321, 290] on div "[PERSON_NAME] as completed The student should include a specific comparison bet…" at bounding box center [210, 284] width 384 height 211
click at [321, 290] on p "The student should include a specific comparison between their findings and pub…" at bounding box center [213, 284] width 361 height 128
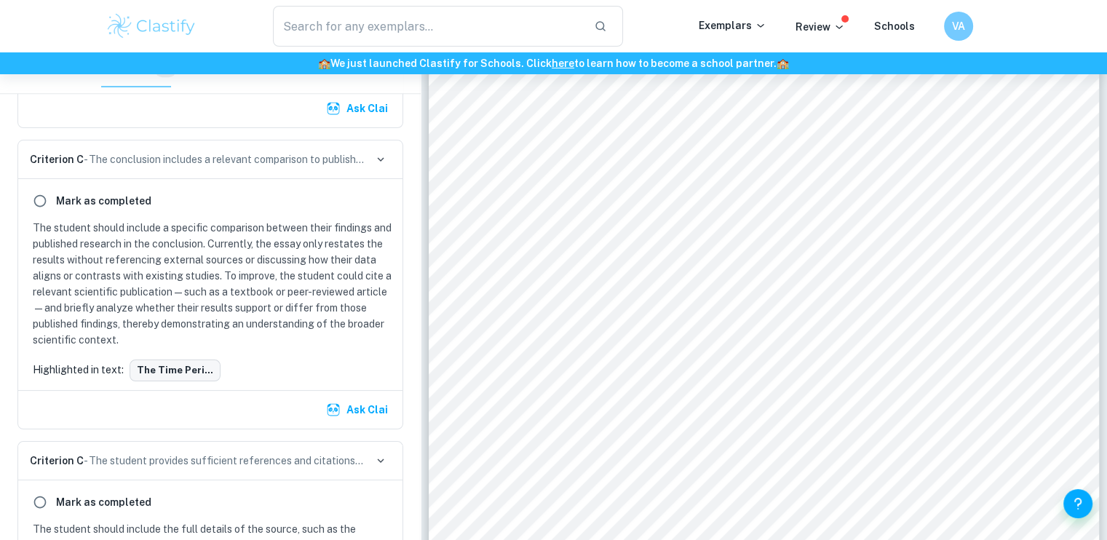
click at [169, 367] on button "The Time peri..." at bounding box center [175, 370] width 91 height 22
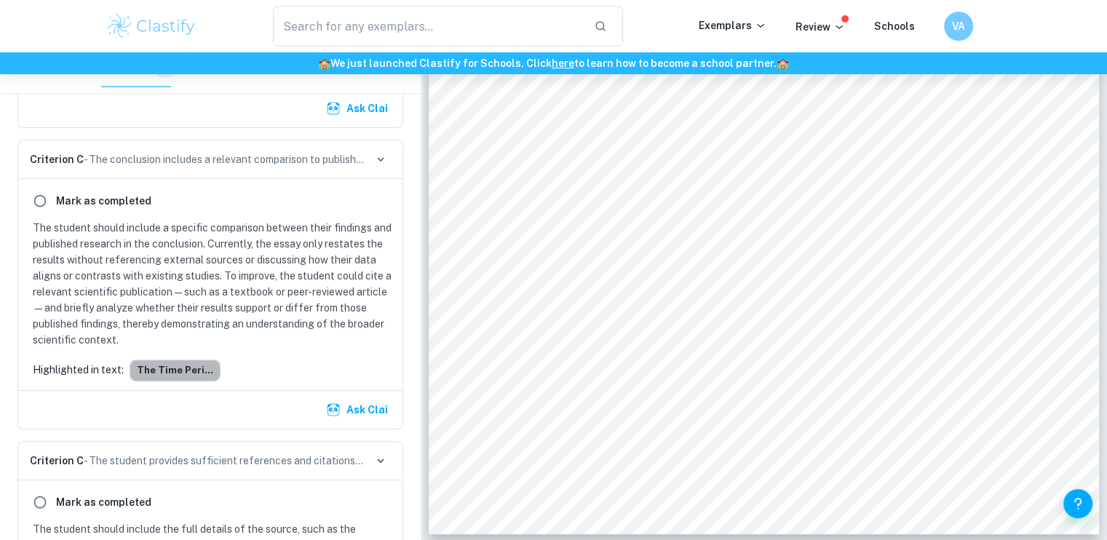
click at [175, 367] on button "The Time peri..." at bounding box center [175, 370] width 91 height 22
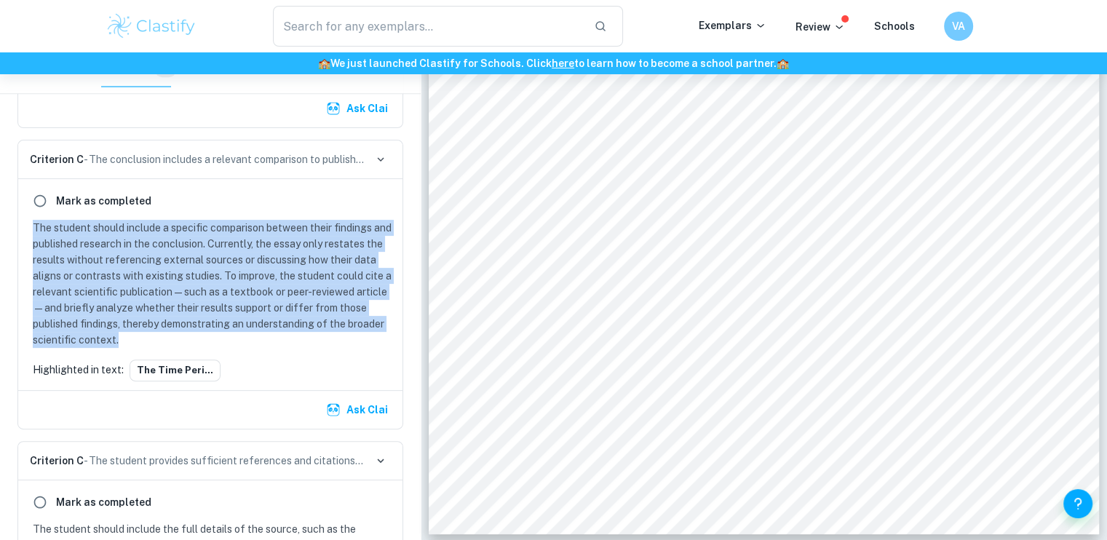
drag, startPoint x: 32, startPoint y: 217, endPoint x: 242, endPoint y: 337, distance: 241.5
click at [242, 337] on div "The student should include a specific comparison between their findings and pub…" at bounding box center [210, 284] width 367 height 128
copy p "The student should include a specific comparison between their findings and pub…"
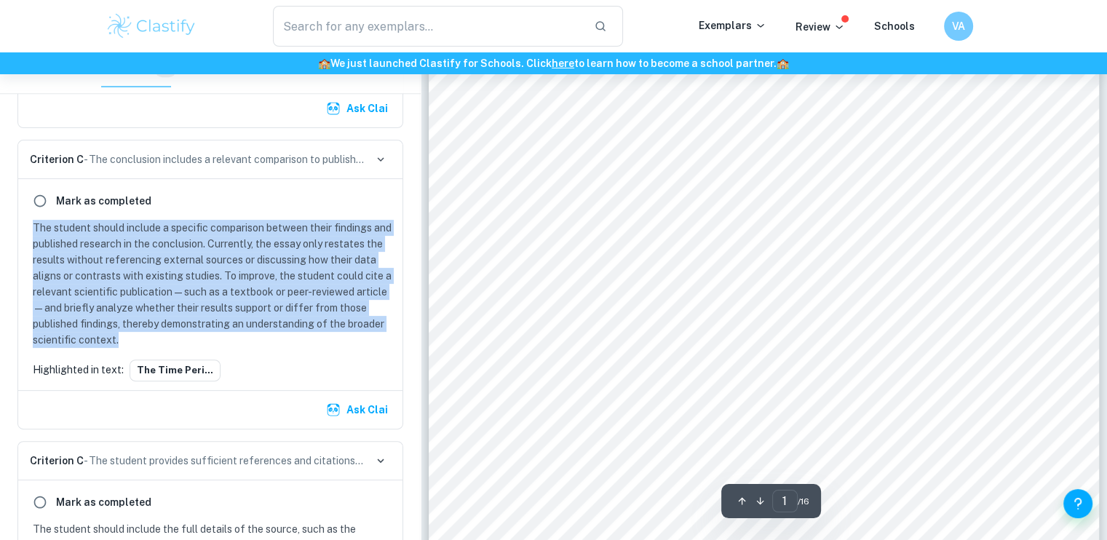
scroll to position [404, 0]
click at [258, 279] on p "The student should include a specific comparison between their findings and pub…" at bounding box center [213, 284] width 361 height 128
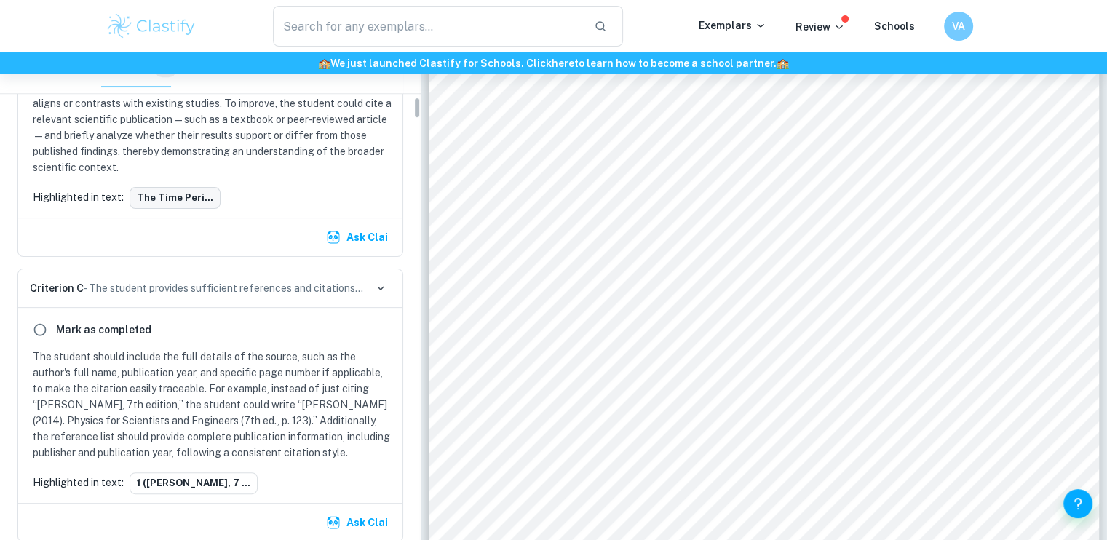
scroll to position [972, 0]
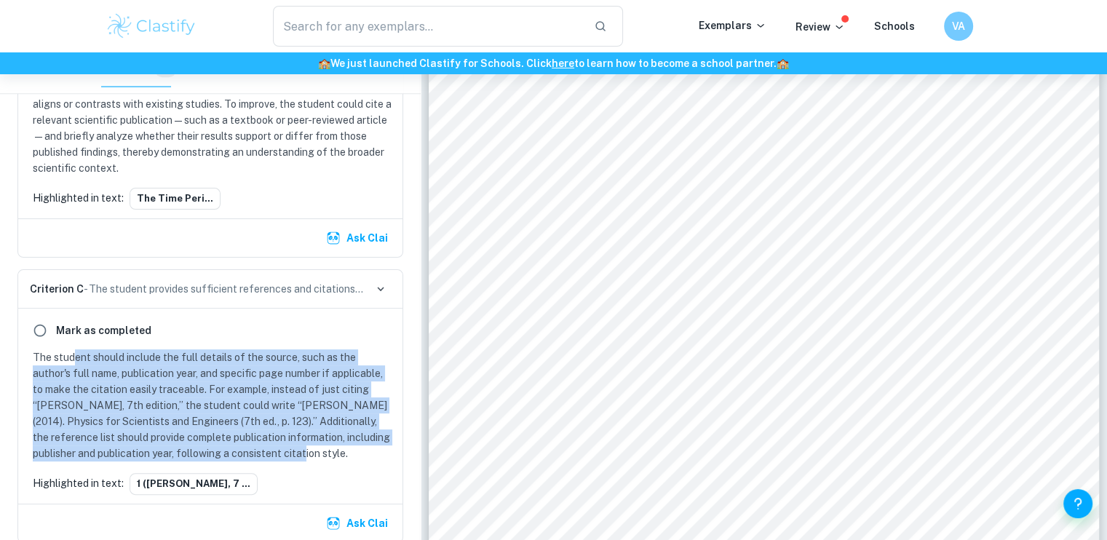
drag, startPoint x: 74, startPoint y: 354, endPoint x: 351, endPoint y: 448, distance: 292.7
click at [351, 448] on p "The student should include the full details of the source, such as the author's…" at bounding box center [213, 405] width 361 height 112
click at [279, 408] on p "The student should include the full details of the source, such as the author's…" at bounding box center [213, 405] width 361 height 112
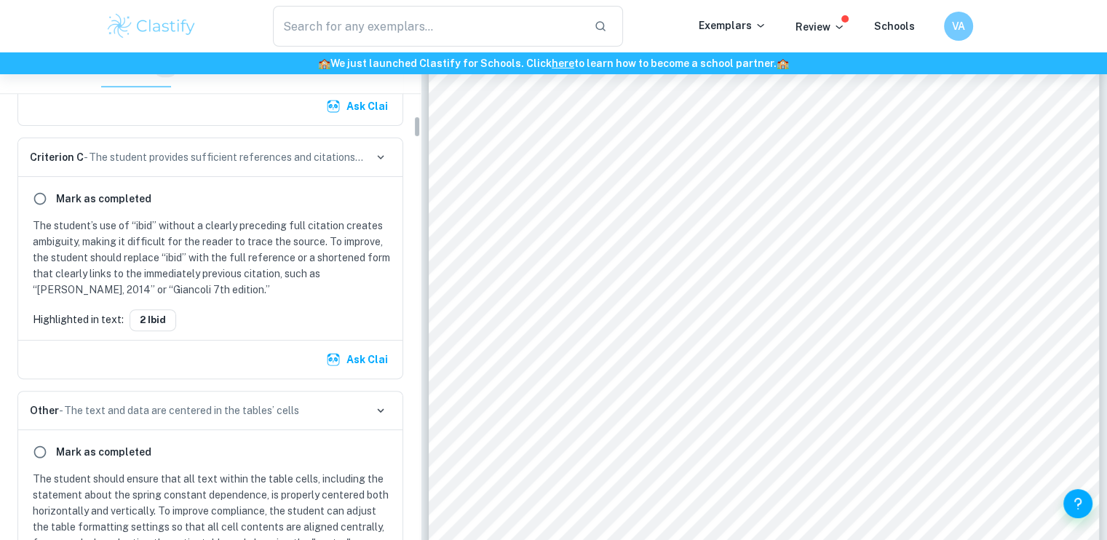
scroll to position [1388, 0]
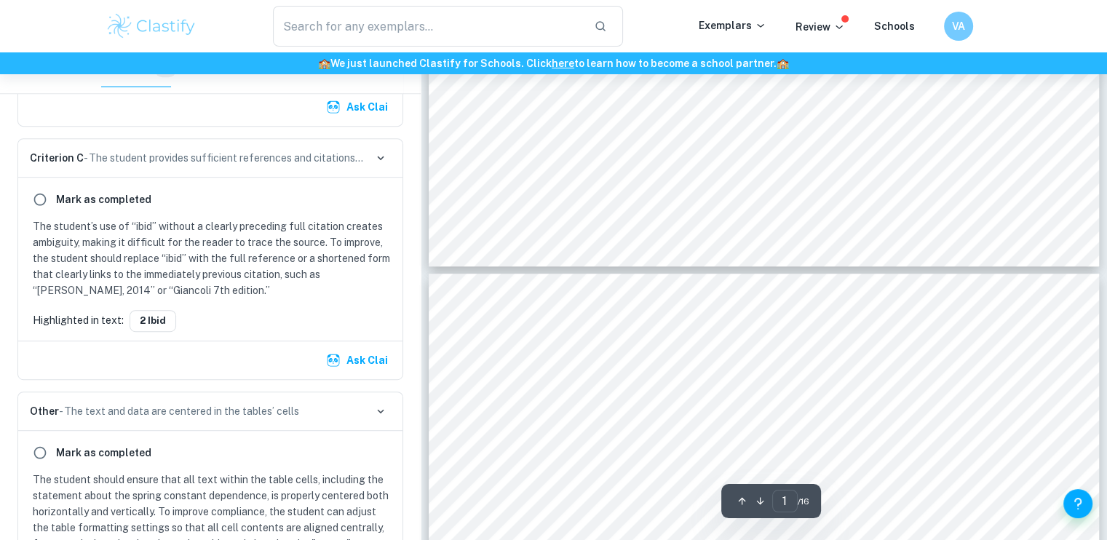
type input "2"
